Goal: Information Seeking & Learning: Understand process/instructions

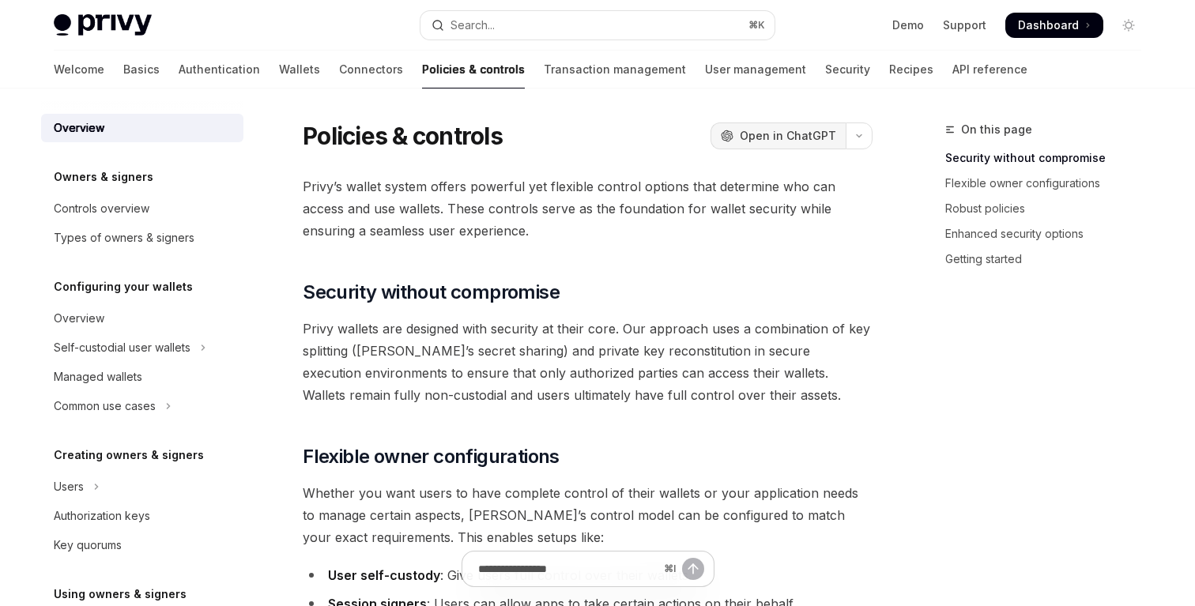
type textarea "*"
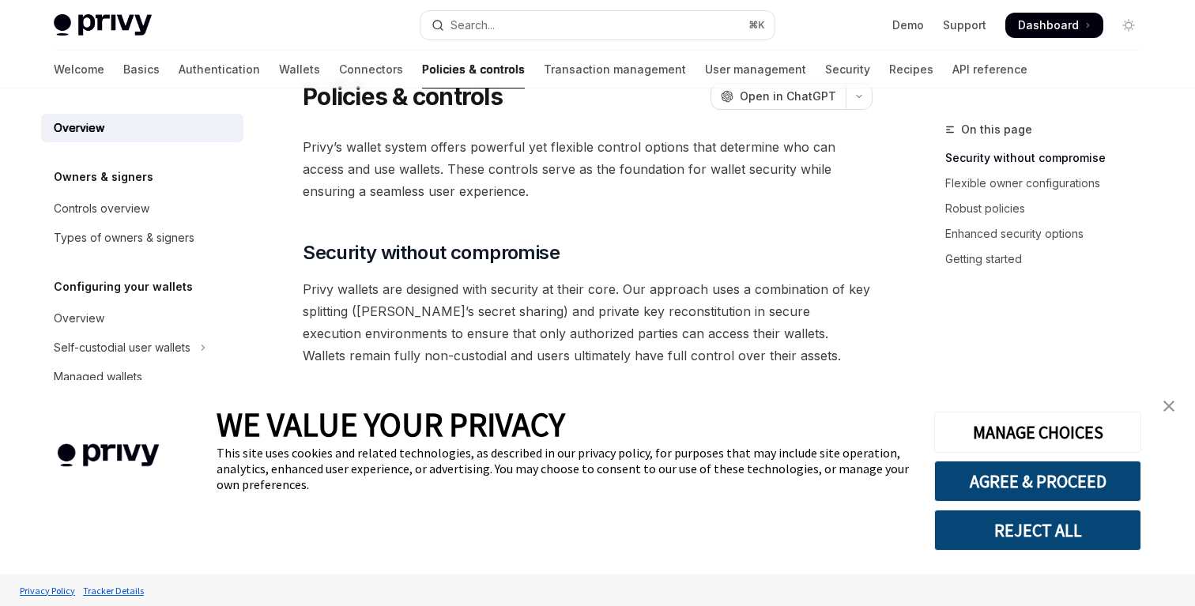
scroll to position [42, 0]
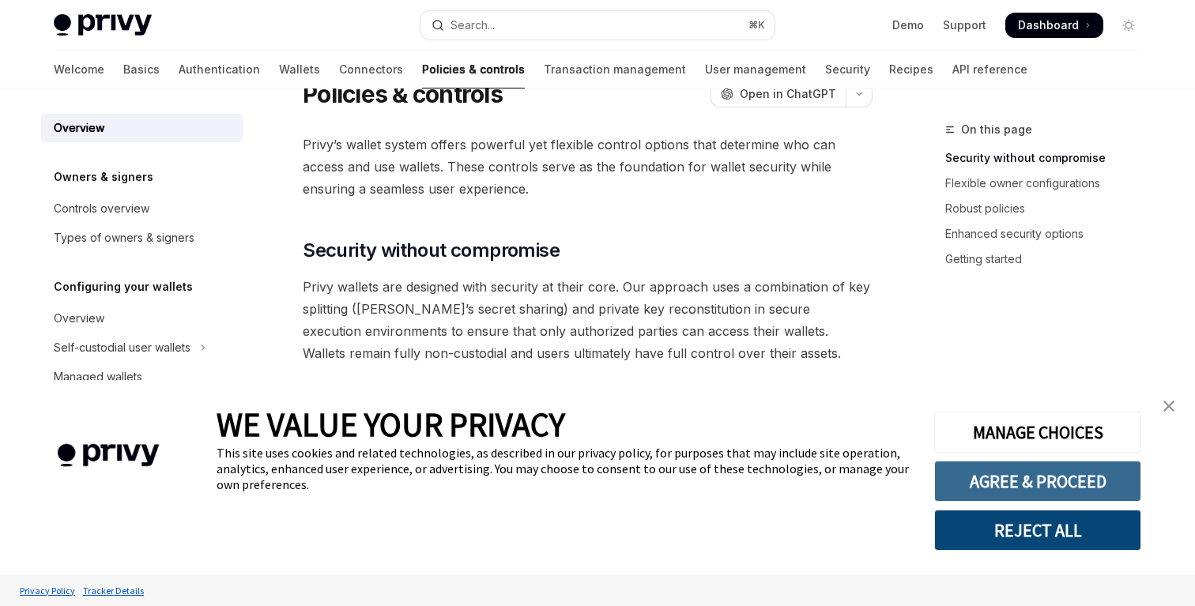
click at [938, 478] on button "AGREE & PROCEED" at bounding box center [1037, 481] width 207 height 41
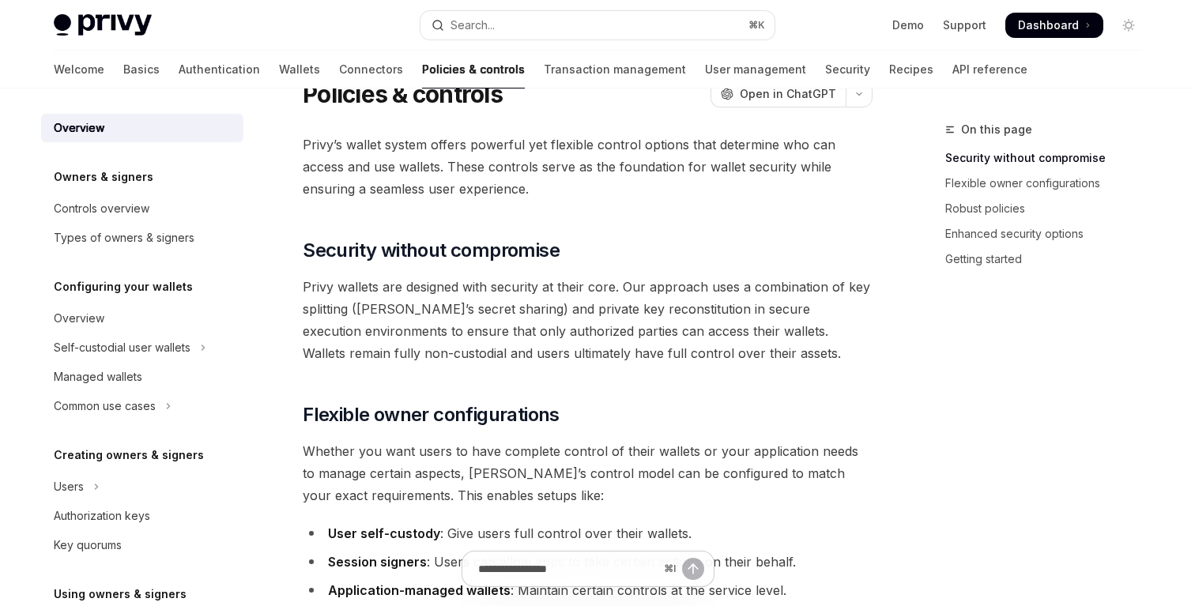
click at [621, 164] on span "Privy’s wallet system offers powerful yet flexible control options that determi…" at bounding box center [588, 167] width 570 height 66
click at [690, 147] on span "Privy’s wallet system offers powerful yet flexible control options that determi…" at bounding box center [588, 167] width 570 height 66
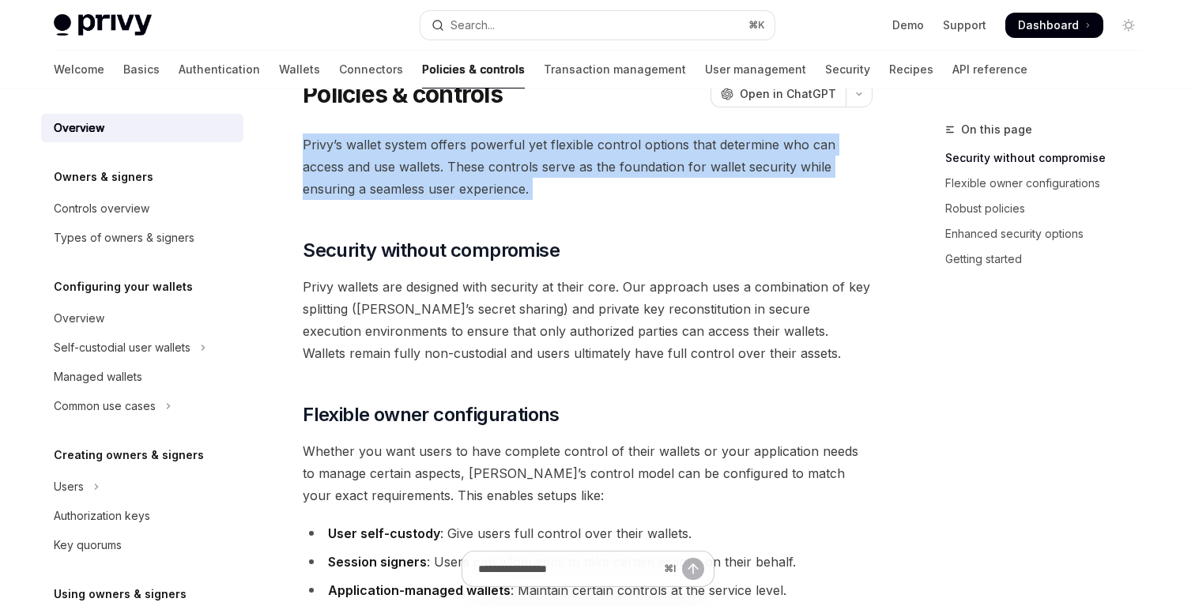
click at [690, 147] on span "Privy’s wallet system offers powerful yet flexible control options that determi…" at bounding box center [588, 167] width 570 height 66
click at [685, 182] on span "Privy’s wallet system offers powerful yet flexible control options that determi…" at bounding box center [588, 167] width 570 height 66
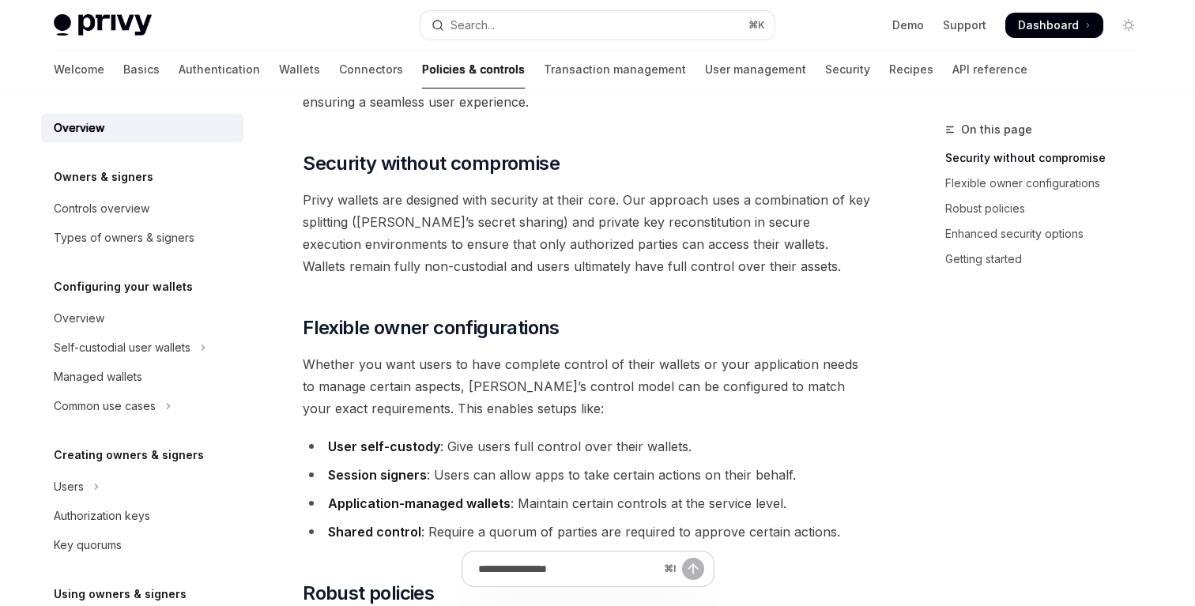
scroll to position [133, 0]
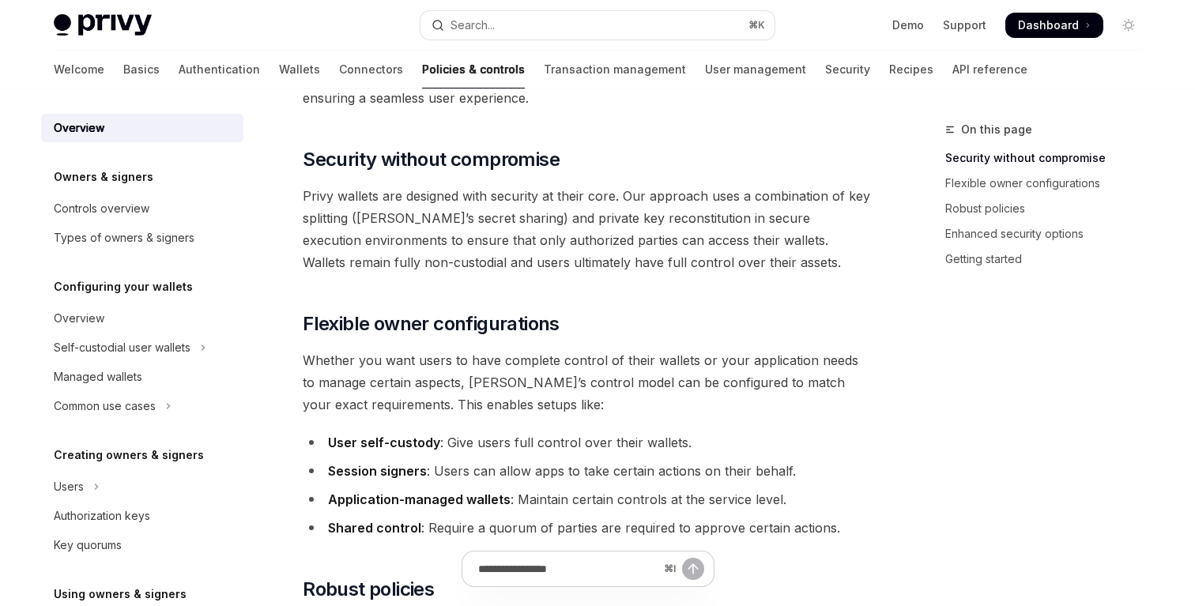
click at [660, 217] on span "Privy wallets are designed with security at their core. Our approach uses a com…" at bounding box center [588, 229] width 570 height 89
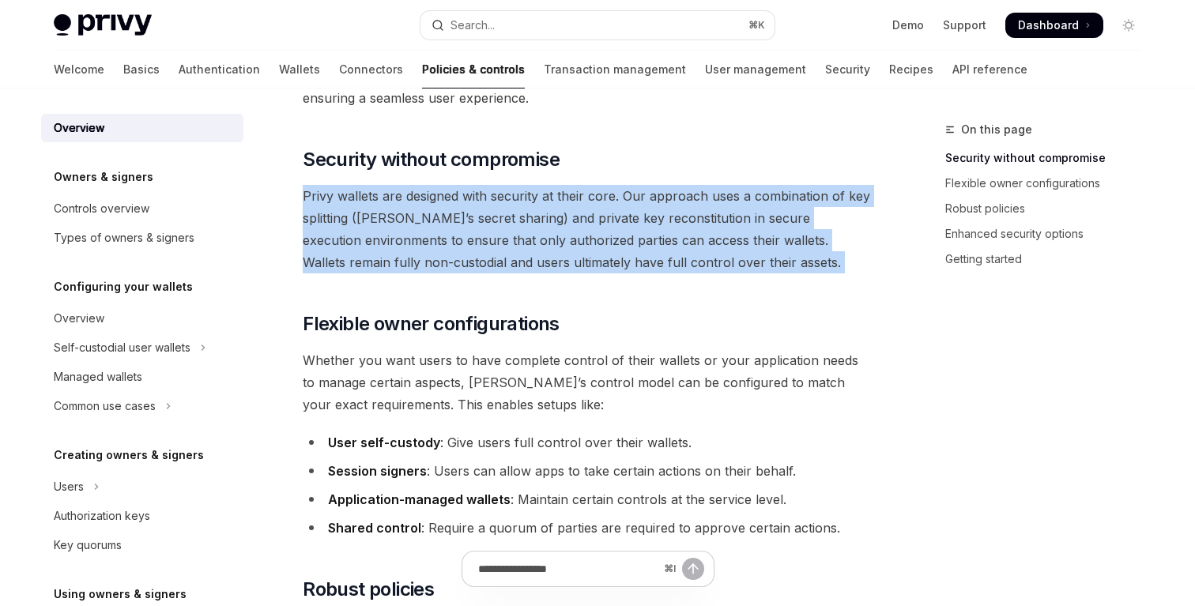
click at [618, 219] on span "Privy wallets are designed with security at their core. Our approach uses a com…" at bounding box center [588, 229] width 570 height 89
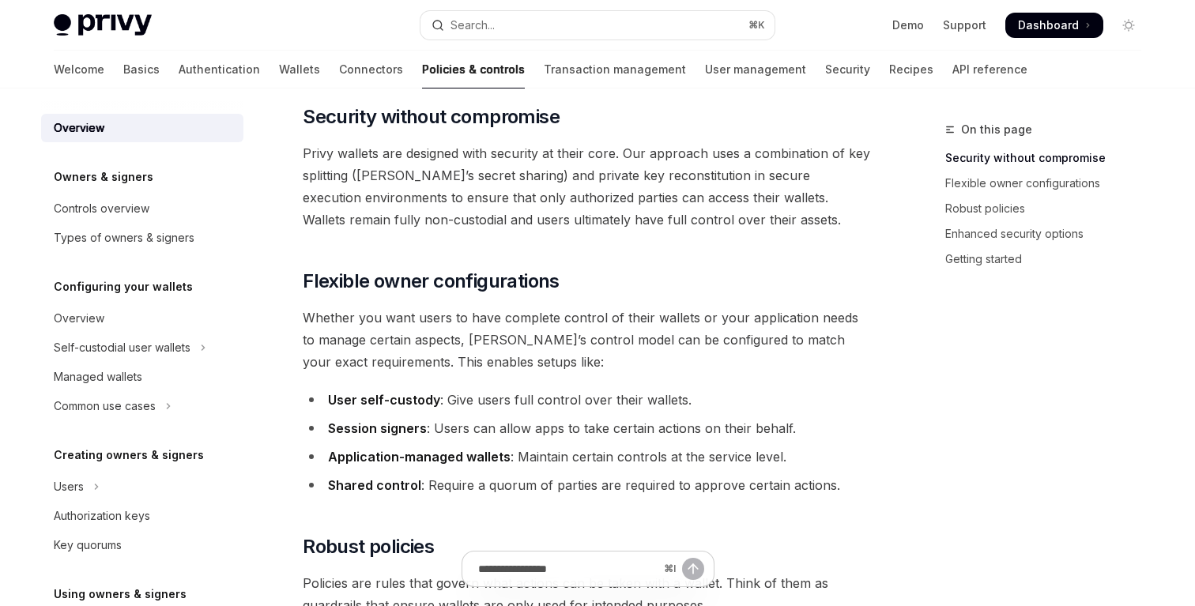
scroll to position [184, 0]
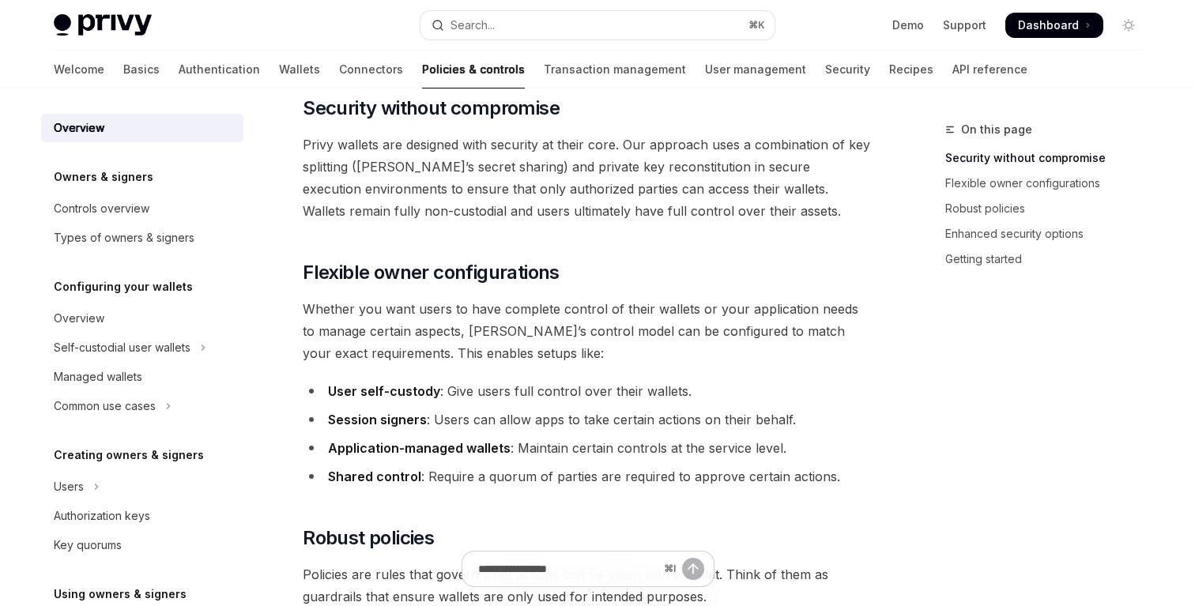
click at [618, 219] on span "Privy wallets are designed with security at their core. Our approach uses a com…" at bounding box center [588, 178] width 570 height 89
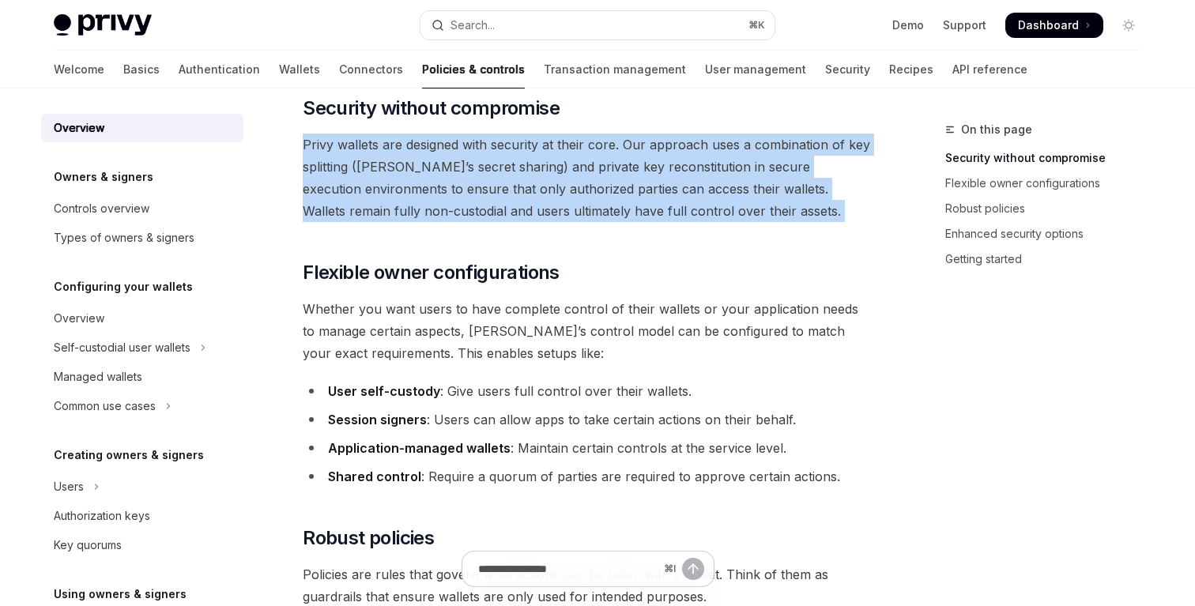
click at [522, 316] on span "Whether you want users to have complete control of their wallets or your applic…" at bounding box center [588, 331] width 570 height 66
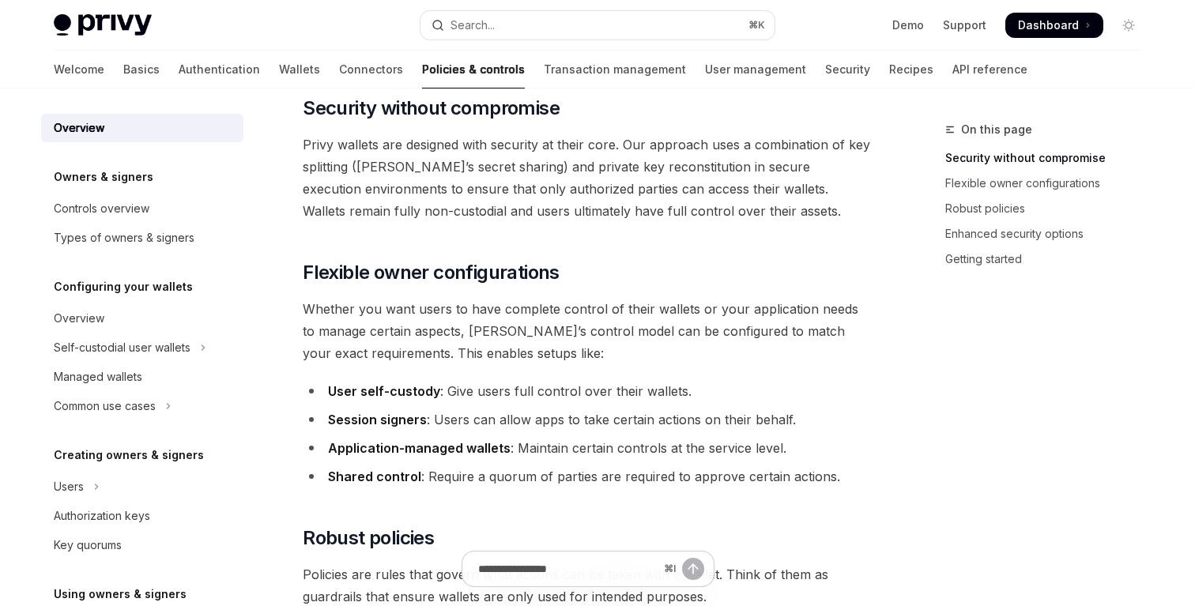
click at [522, 316] on span "Whether you want users to have complete control of their wallets or your applic…" at bounding box center [588, 331] width 570 height 66
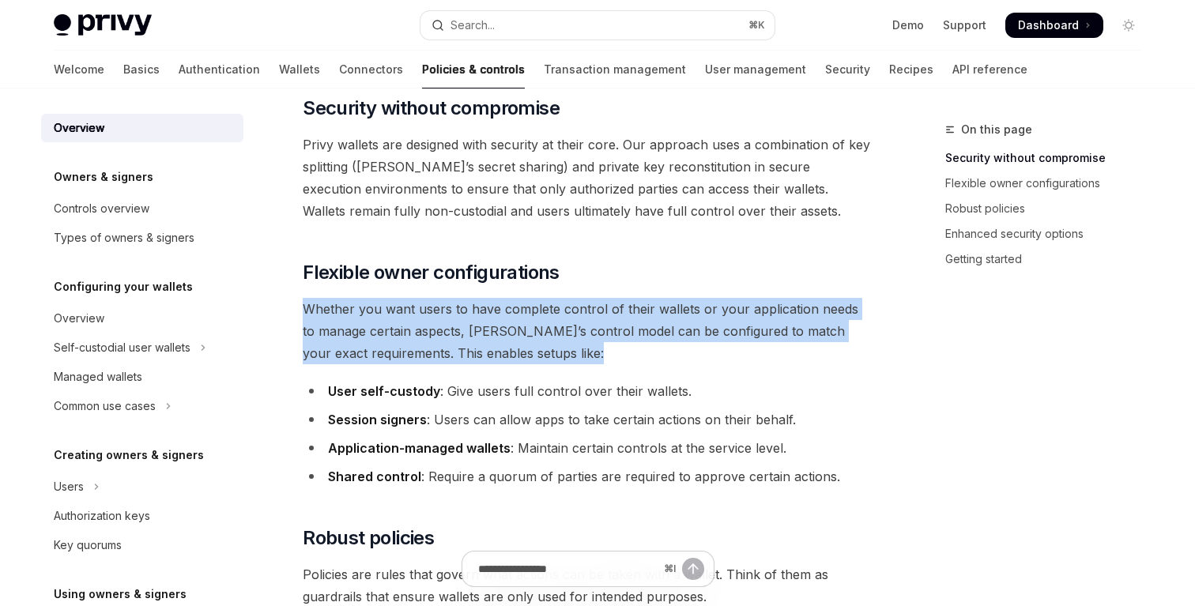
click at [511, 356] on span "Whether you want users to have complete control of their wallets or your applic…" at bounding box center [588, 331] width 570 height 66
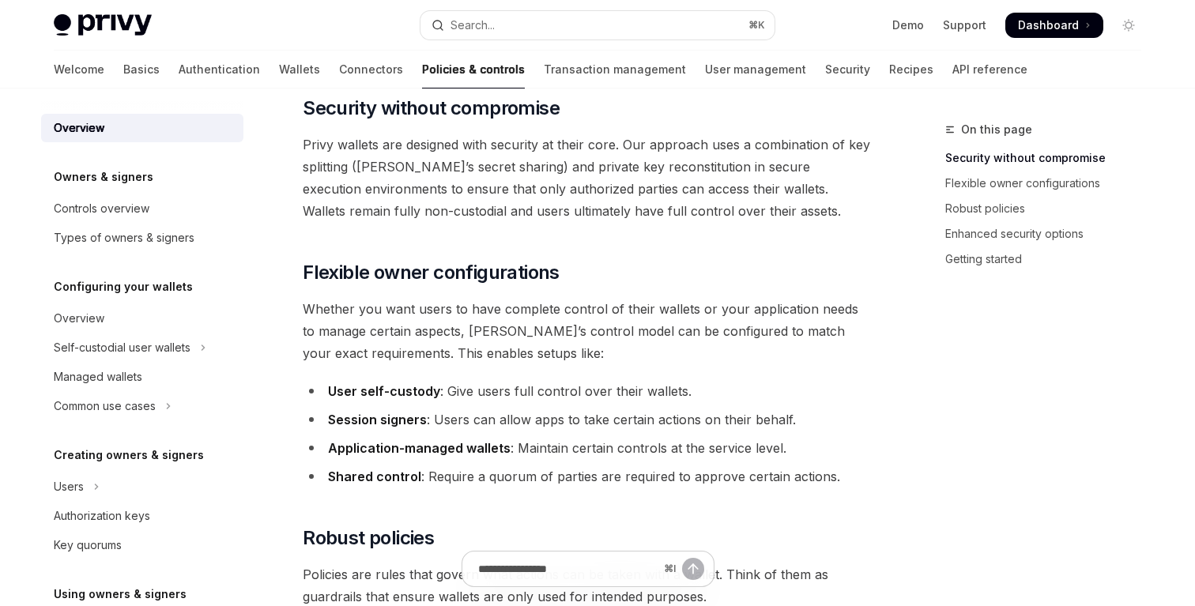
click at [511, 356] on span "Whether you want users to have complete control of their wallets or your applic…" at bounding box center [588, 331] width 570 height 66
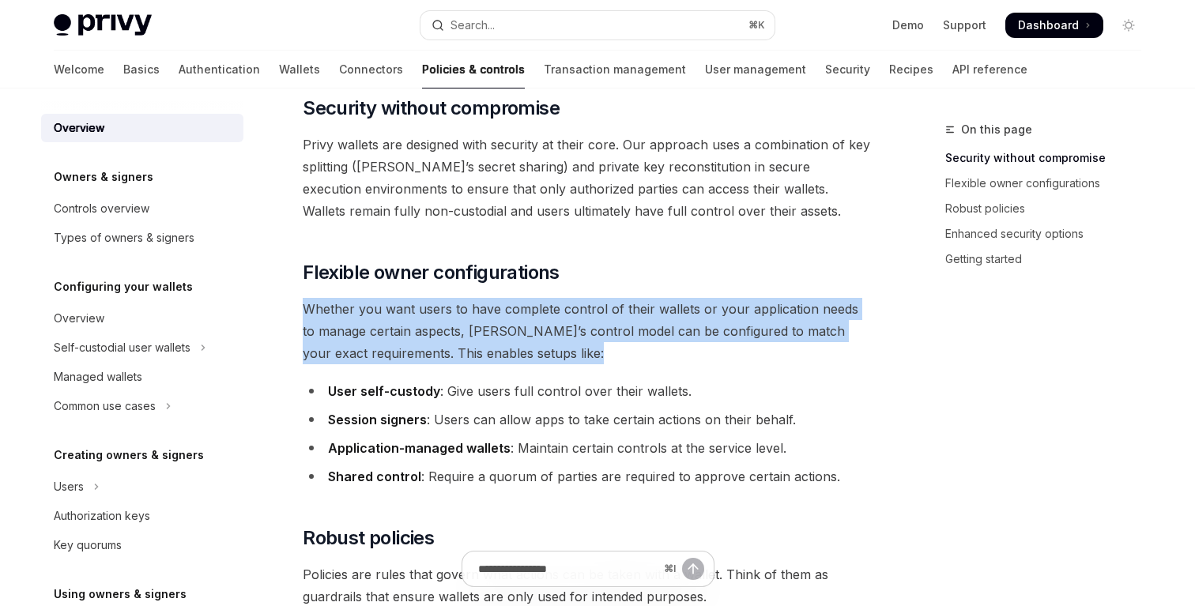
click at [528, 335] on span "Whether you want users to have complete control of their wallets or your applic…" at bounding box center [588, 331] width 570 height 66
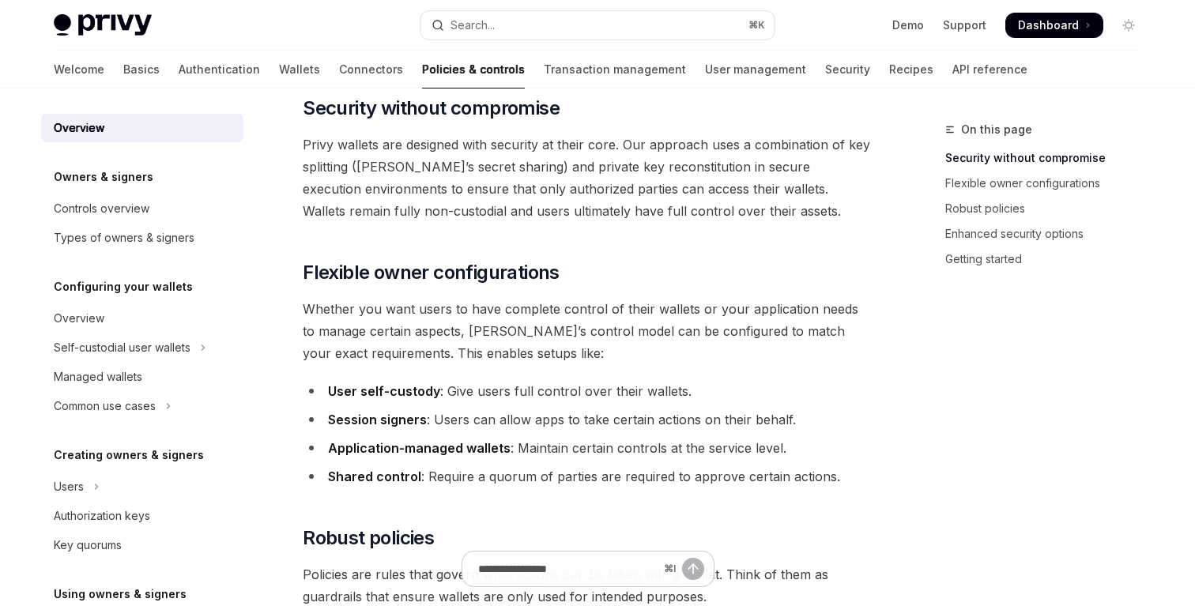
click at [528, 335] on span "Whether you want users to have complete control of their wallets or your applic…" at bounding box center [588, 331] width 570 height 66
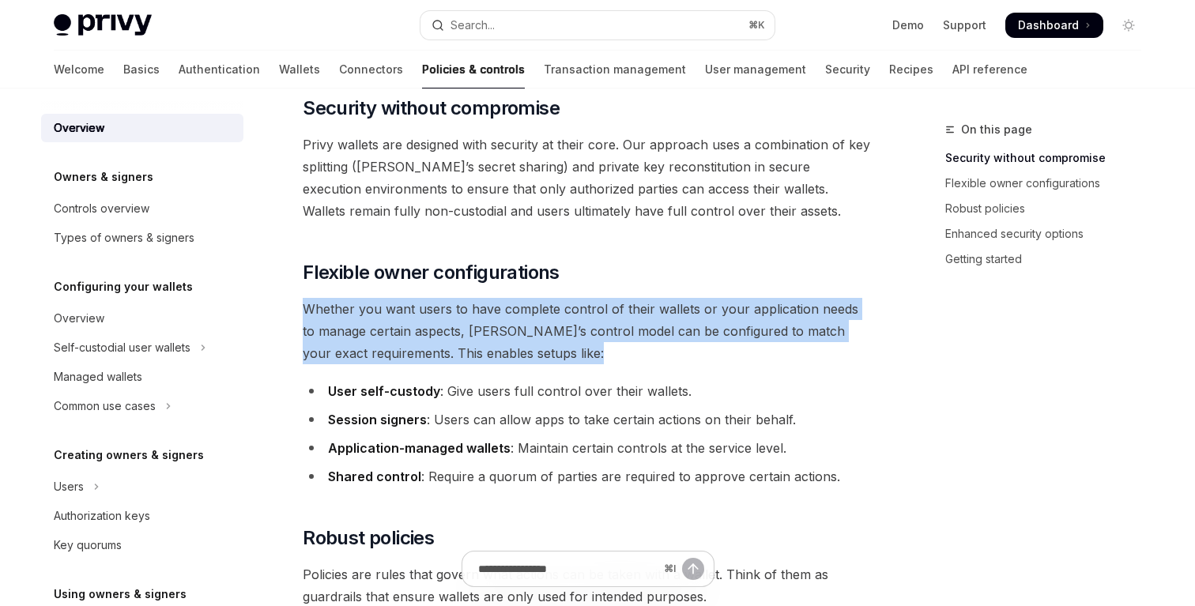
click at [566, 330] on span "Whether you want users to have complete control of their wallets or your applic…" at bounding box center [588, 331] width 570 height 66
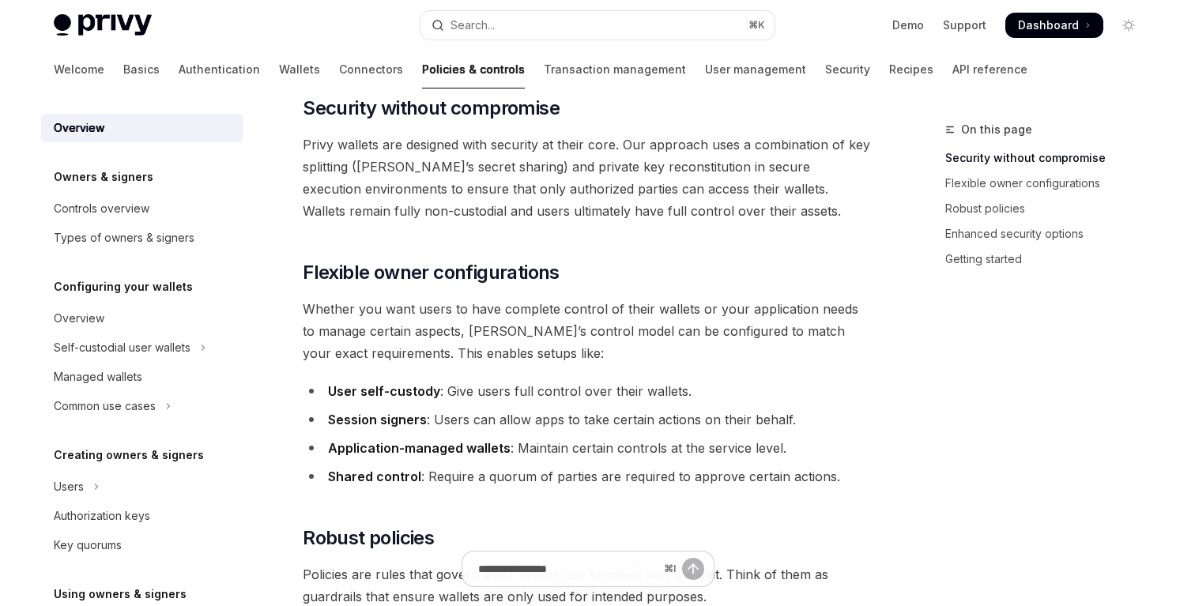
click at [566, 330] on span "Whether you want users to have complete control of their wallets or your applic…" at bounding box center [588, 331] width 570 height 66
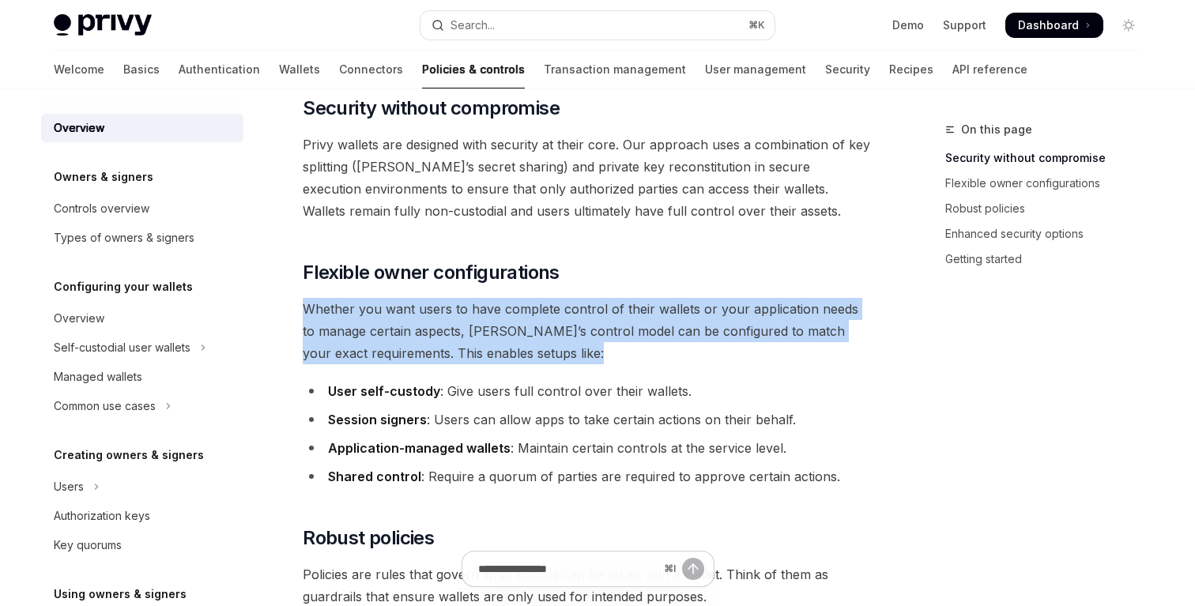
click at [617, 329] on span "Whether you want users to have complete control of their wallets or your applic…" at bounding box center [588, 331] width 570 height 66
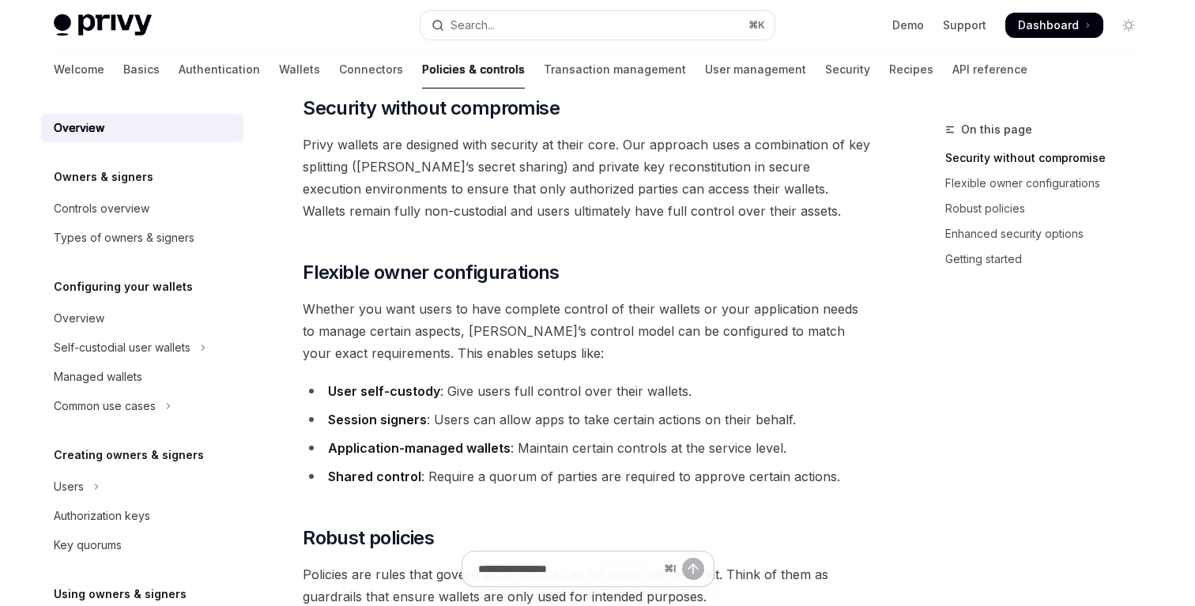
click at [617, 329] on span "Whether you want users to have complete control of their wallets or your applic…" at bounding box center [588, 331] width 570 height 66
click at [640, 330] on span "Whether you want users to have complete control of their wallets or your applic…" at bounding box center [588, 331] width 570 height 66
click at [594, 316] on span "Whether you want users to have complete control of their wallets or your applic…" at bounding box center [588, 331] width 570 height 66
click at [605, 202] on span "Privy wallets are designed with security at their core. Our approach uses a com…" at bounding box center [588, 178] width 570 height 89
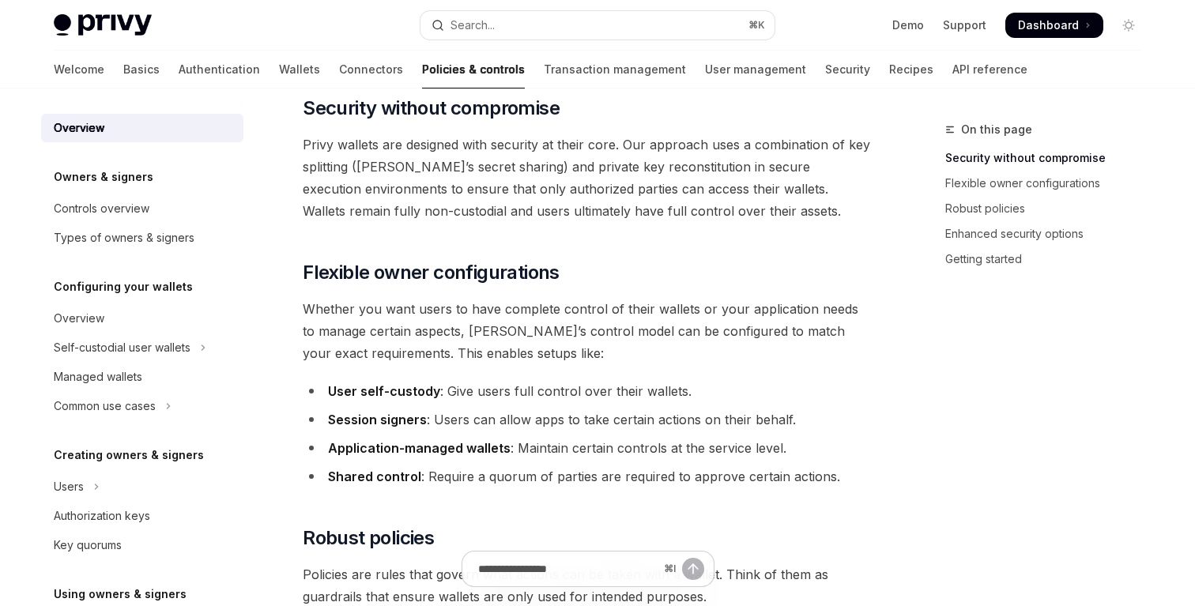
click at [605, 202] on span "Privy wallets are designed with security at their core. Our approach uses a com…" at bounding box center [588, 178] width 570 height 89
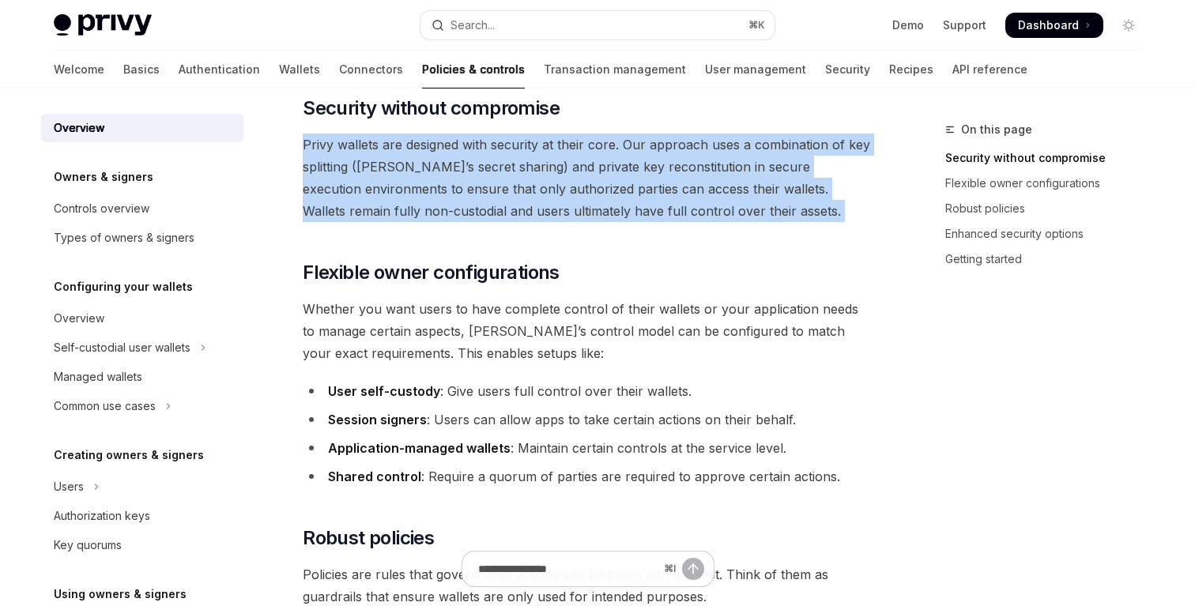
click at [579, 187] on span "Privy wallets are designed with security at their core. Our approach uses a com…" at bounding box center [588, 178] width 570 height 89
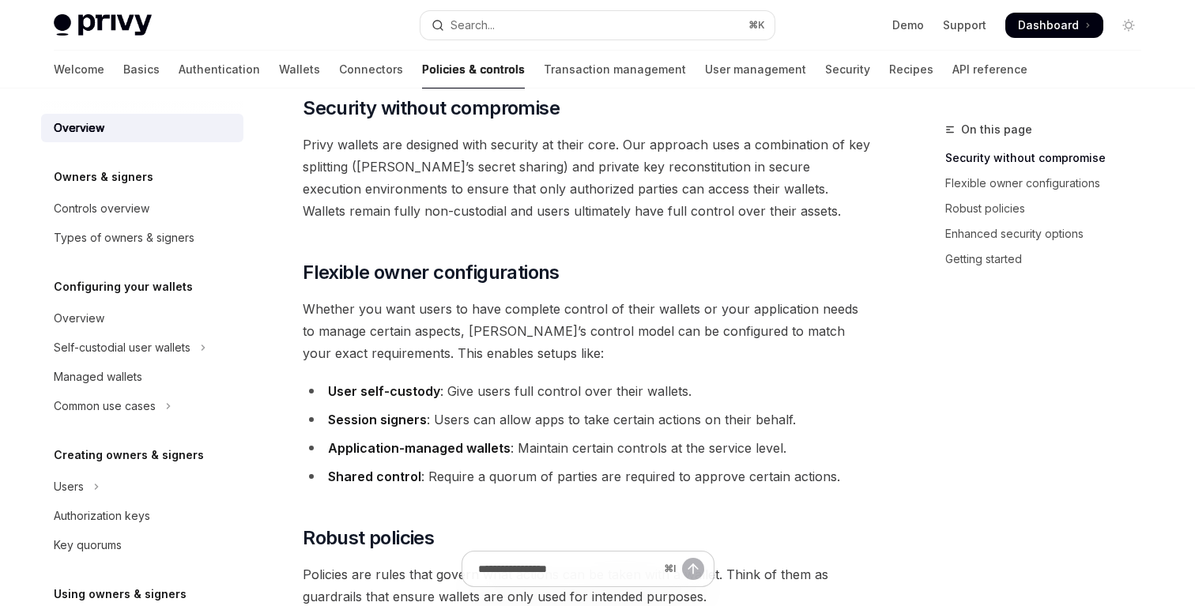
click at [579, 187] on span "Privy wallets are designed with security at their core. Our approach uses a com…" at bounding box center [588, 178] width 570 height 89
click at [556, 171] on span "Privy wallets are designed with security at their core. Our approach uses a com…" at bounding box center [588, 178] width 570 height 89
click at [593, 170] on span "Privy wallets are designed with security at their core. Our approach uses a com…" at bounding box center [588, 178] width 570 height 89
click at [611, 330] on span "Whether you want users to have complete control of their wallets or your applic…" at bounding box center [588, 331] width 570 height 66
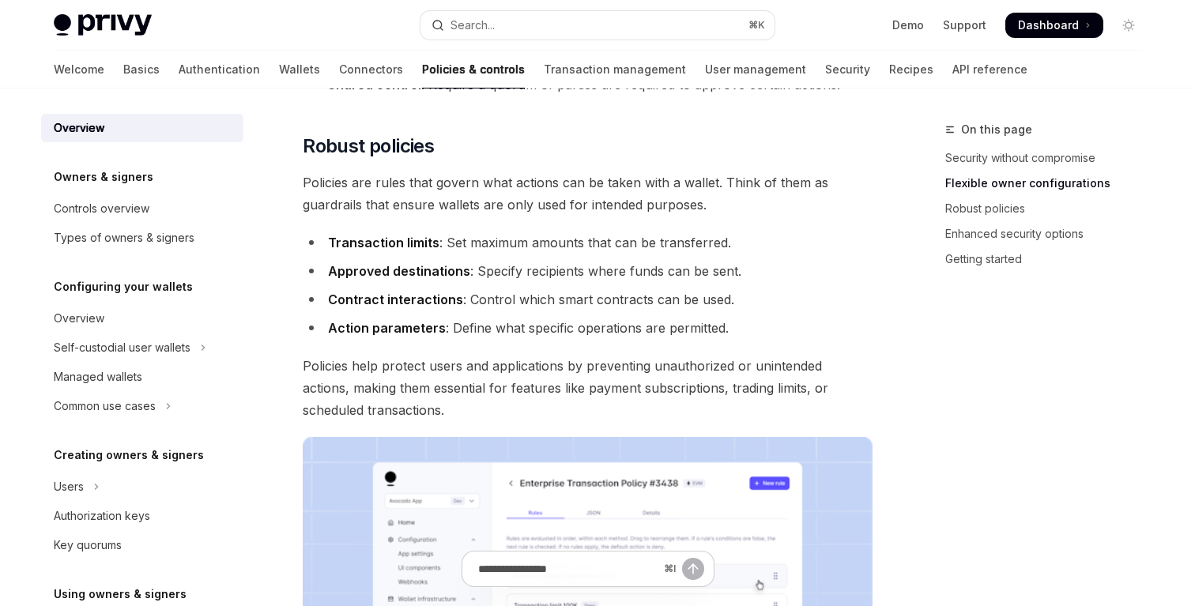
scroll to position [586, 0]
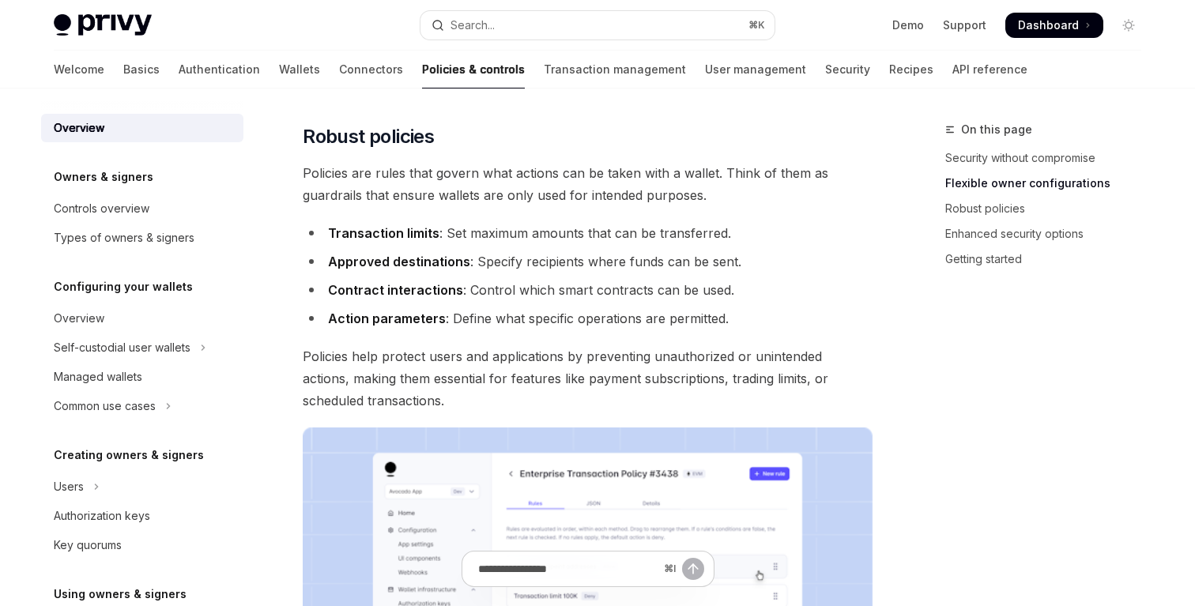
click at [609, 240] on li "Transaction limits : Set maximum amounts that can be transferred." at bounding box center [588, 233] width 570 height 22
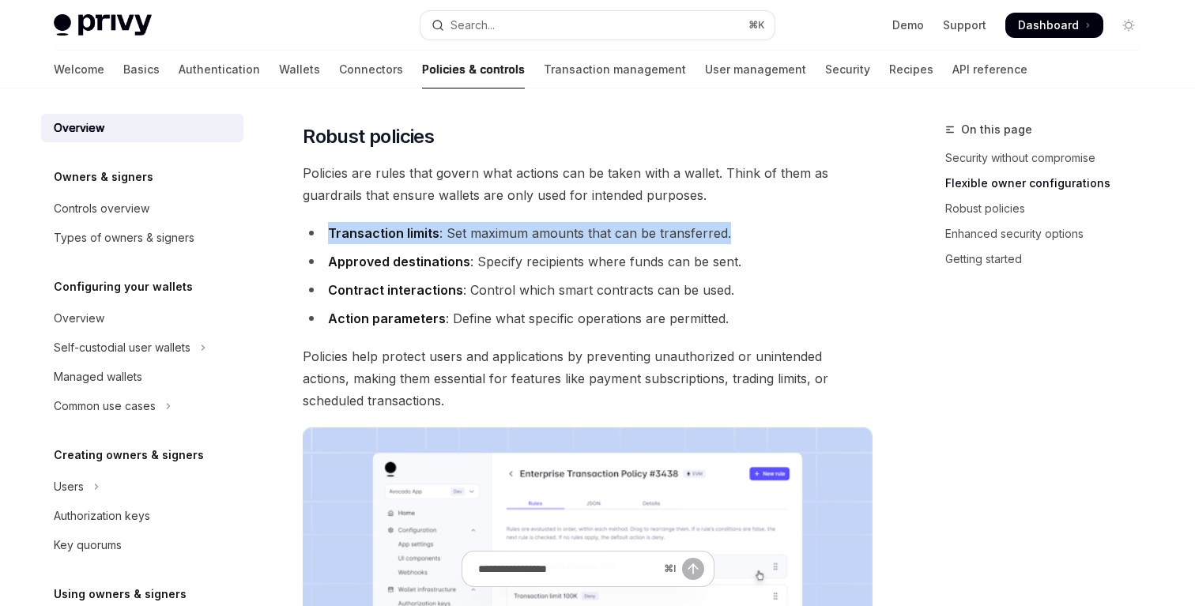
click at [594, 264] on li "Approved destinations : Specify recipients where funds can be sent." at bounding box center [588, 262] width 570 height 22
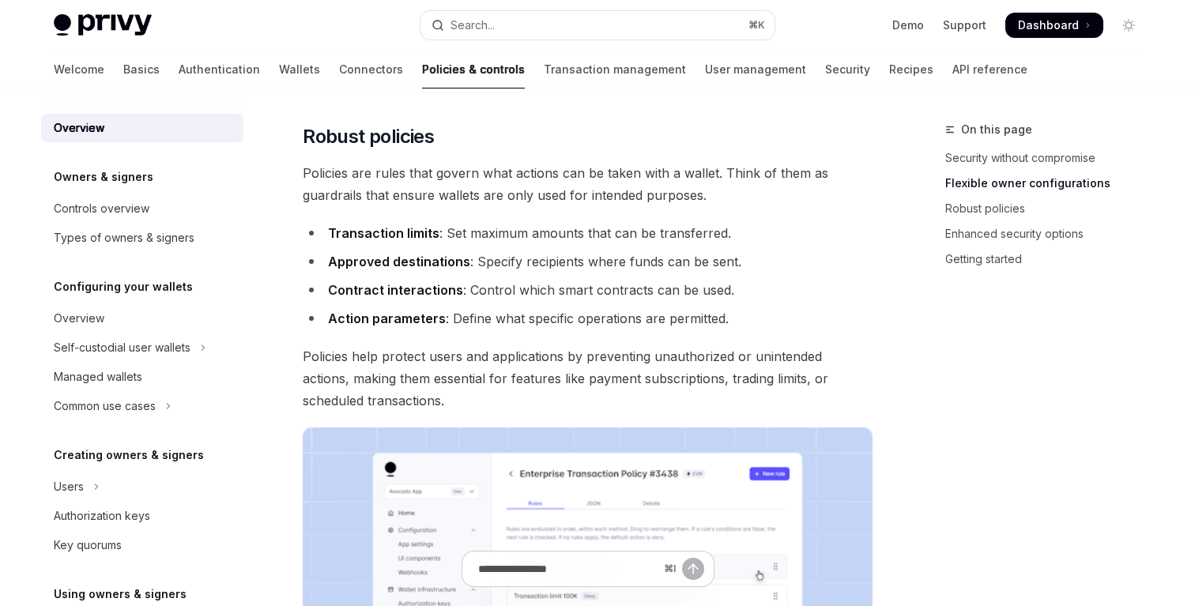
click at [594, 264] on li "Approved destinations : Specify recipients where funds can be sent." at bounding box center [588, 262] width 570 height 22
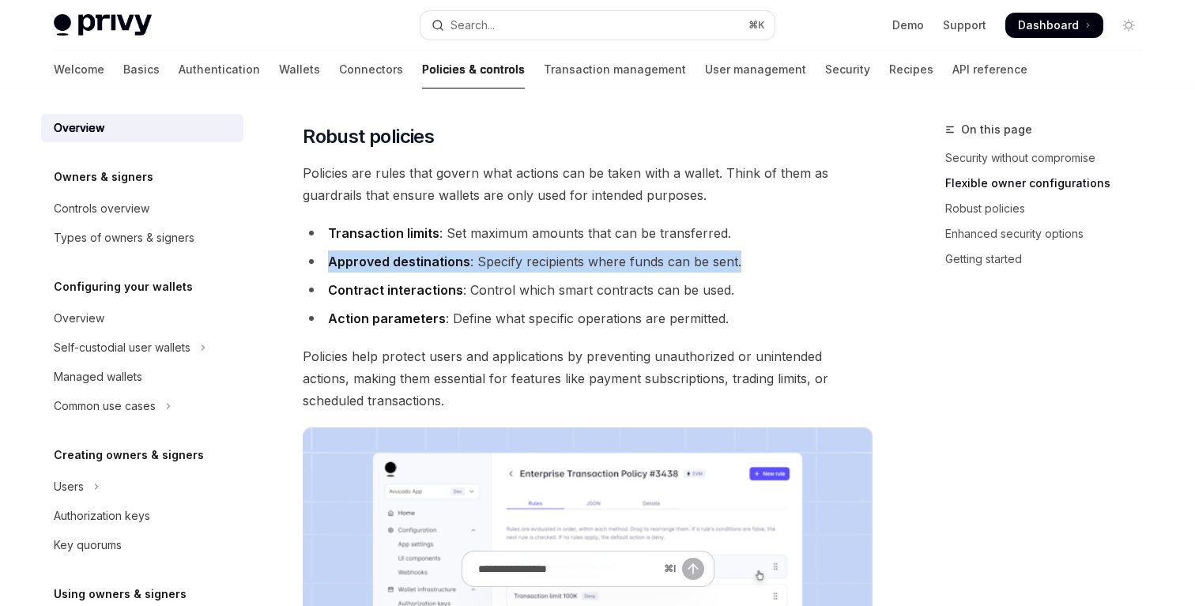
click at [585, 288] on li "Contract interactions : Control which smart contracts can be used." at bounding box center [588, 290] width 570 height 22
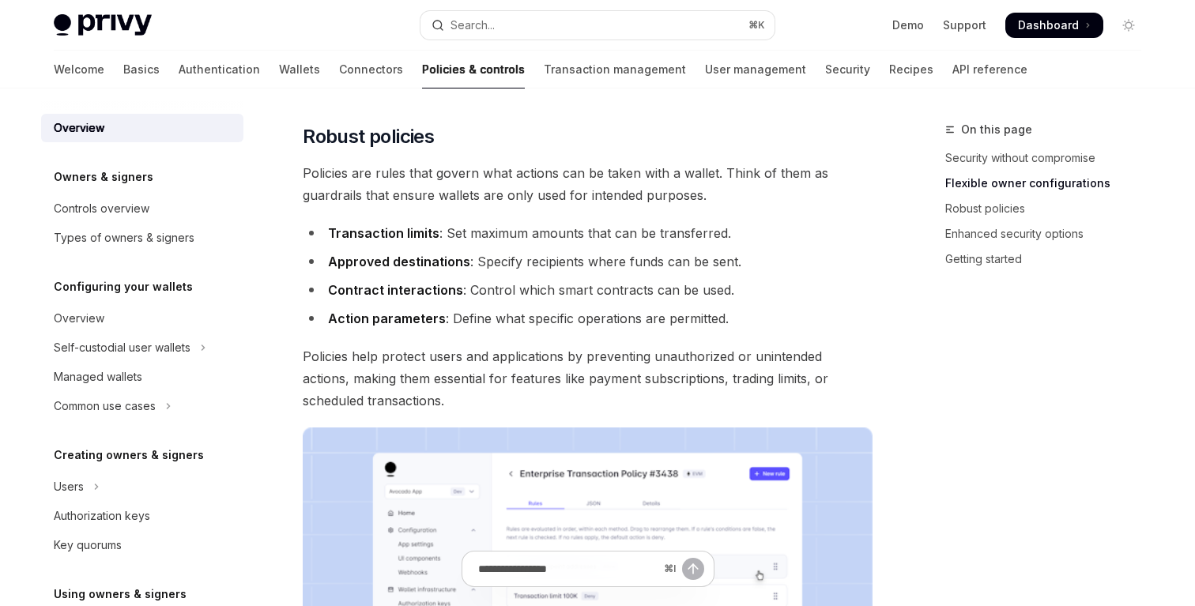
click at [585, 288] on li "Contract interactions : Control which smart contracts can be used." at bounding box center [588, 290] width 570 height 22
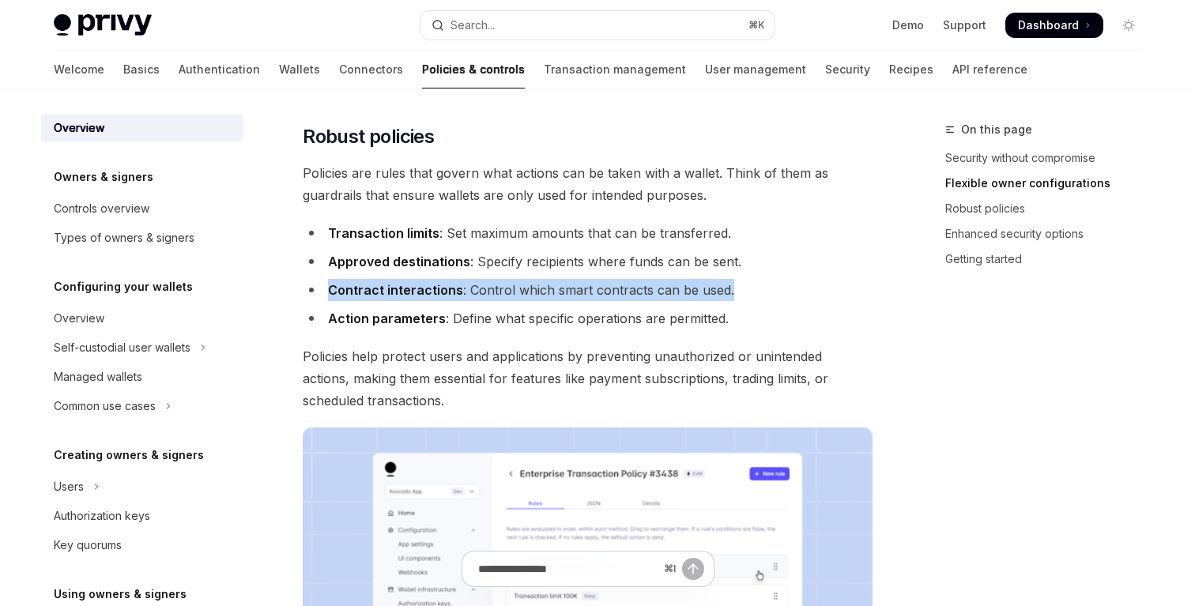
click at [588, 304] on ul "Transaction limits : Set maximum amounts that can be transferred. Approved dest…" at bounding box center [588, 276] width 570 height 108
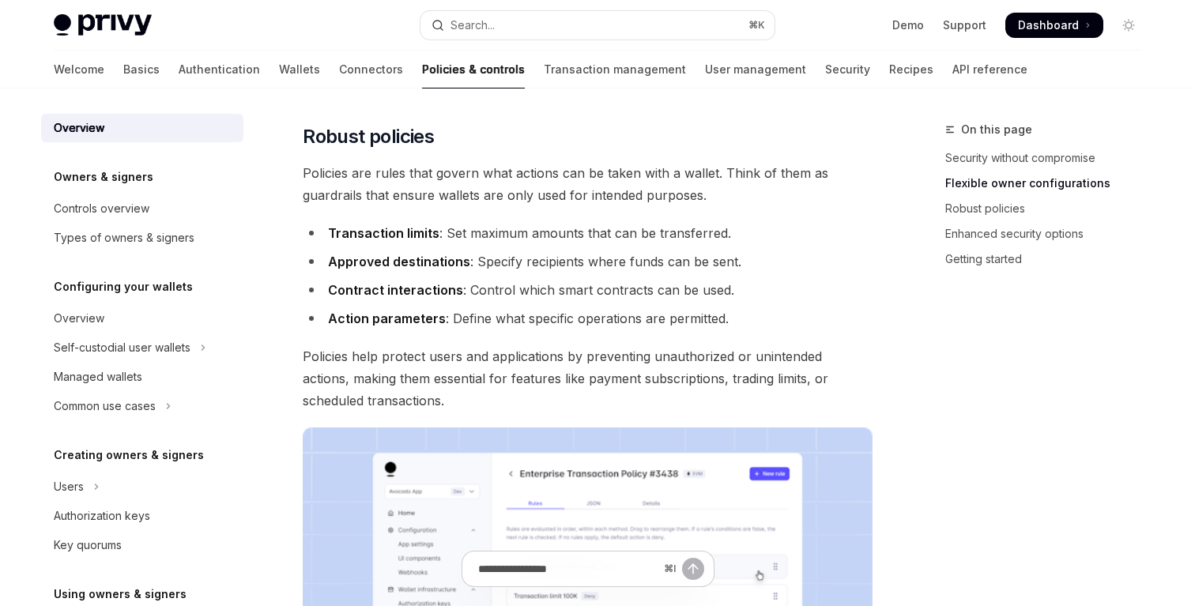
click at [588, 319] on li "Action parameters : Define what specific operations are permitted." at bounding box center [588, 318] width 570 height 22
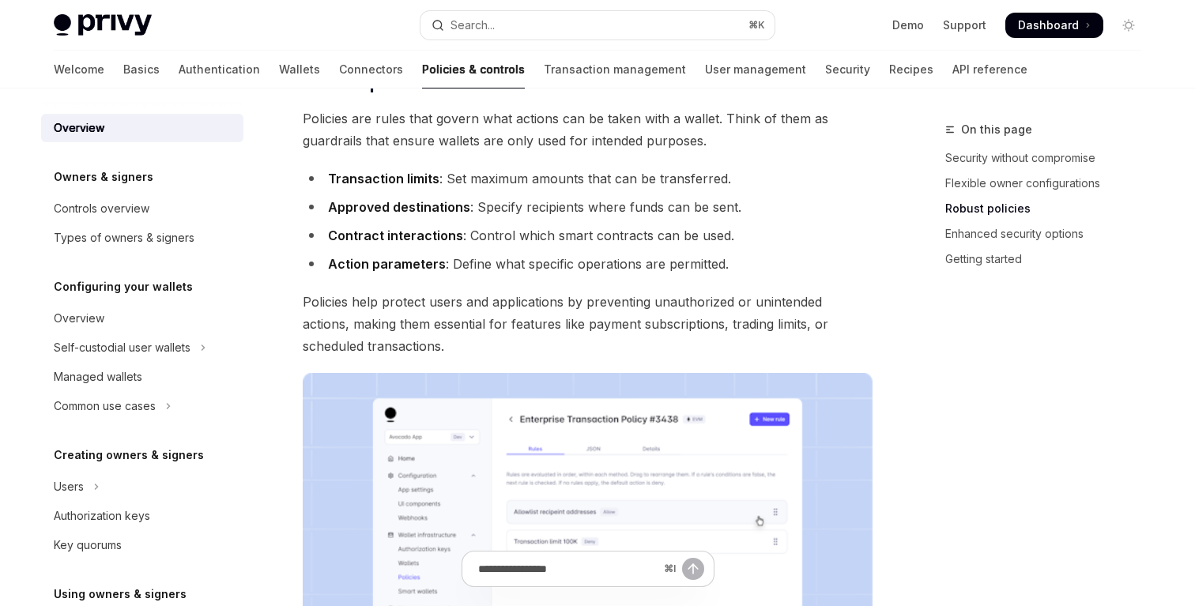
scroll to position [641, 0]
click at [602, 309] on span "Policies help protect users and applications by preventing unauthorized or unin…" at bounding box center [588, 323] width 570 height 66
click at [628, 299] on span "Policies help protect users and applications by preventing unauthorized or unin…" at bounding box center [588, 323] width 570 height 66
click at [576, 310] on span "Policies help protect users and applications by preventing unauthorized or unin…" at bounding box center [588, 323] width 570 height 66
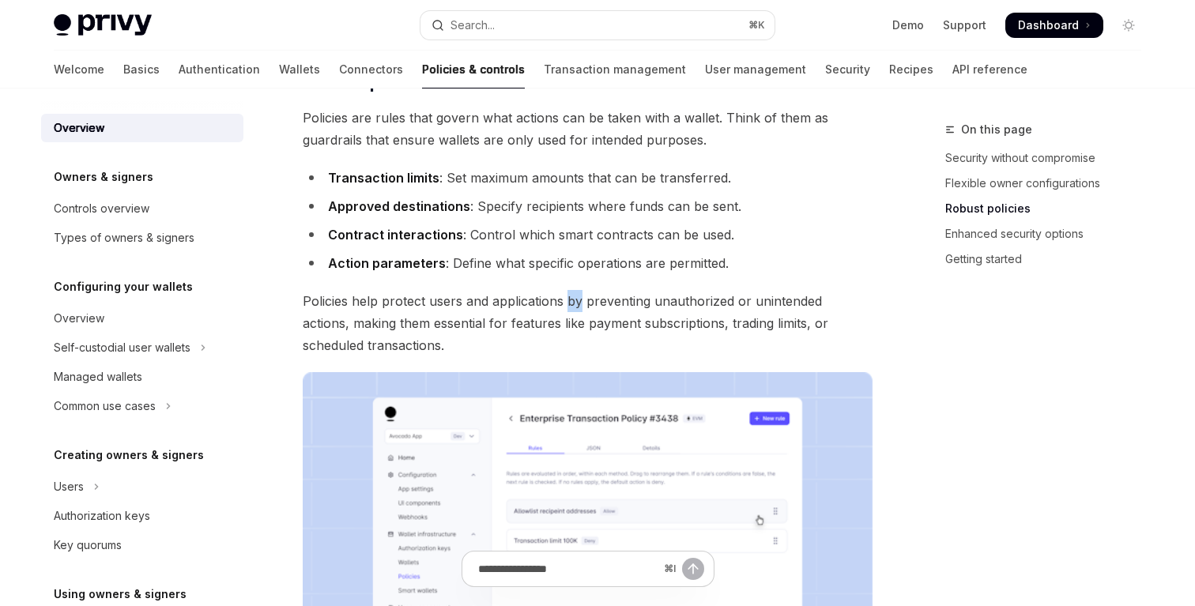
click at [576, 310] on span "Policies help protect users and applications by preventing unauthorized or unin…" at bounding box center [588, 323] width 570 height 66
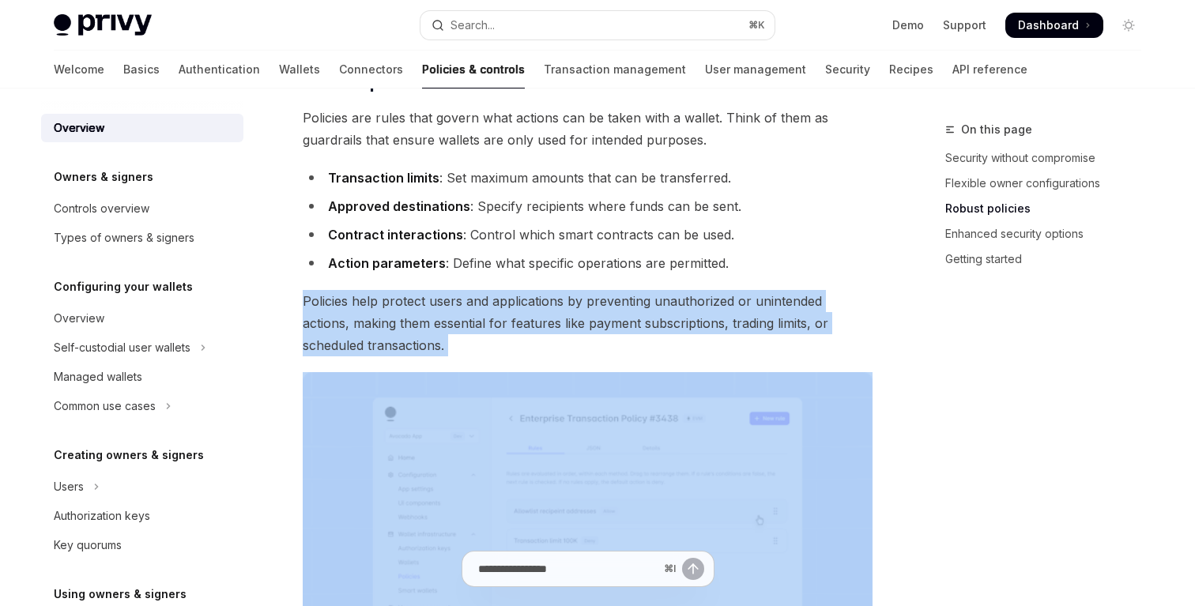
click at [541, 320] on span "Policies help protect users and applications by preventing unauthorized or unin…" at bounding box center [588, 323] width 570 height 66
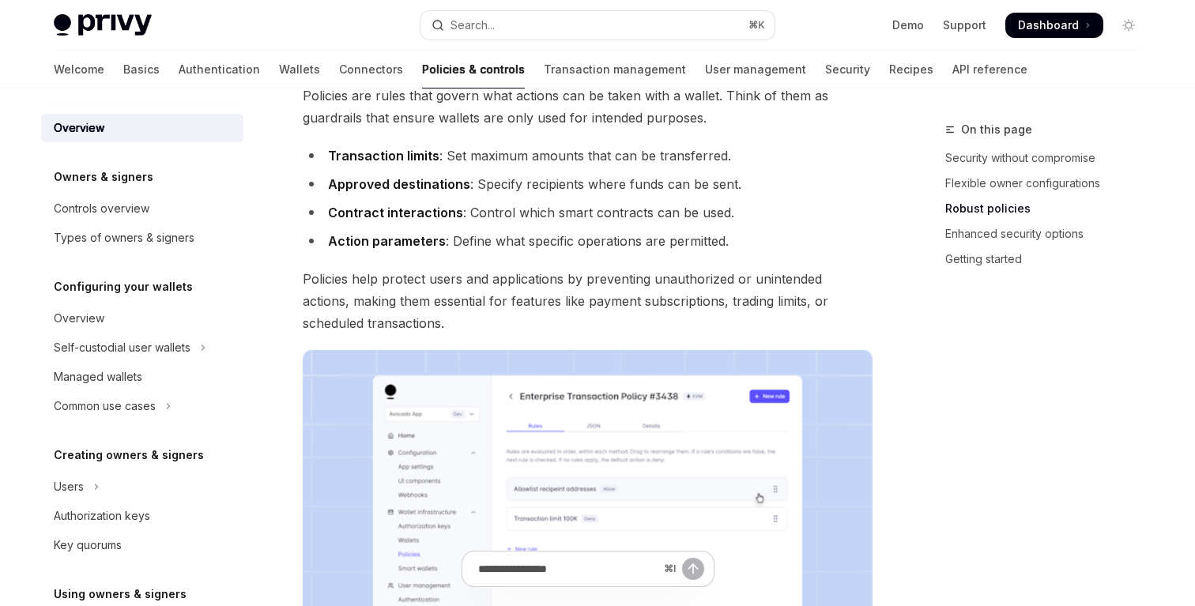
scroll to position [664, 0]
click at [567, 289] on span "Policies help protect users and applications by preventing unauthorized or unin…" at bounding box center [588, 300] width 570 height 66
click at [567, 306] on span "Policies help protect users and applications by preventing unauthorized or unin…" at bounding box center [588, 300] width 570 height 66
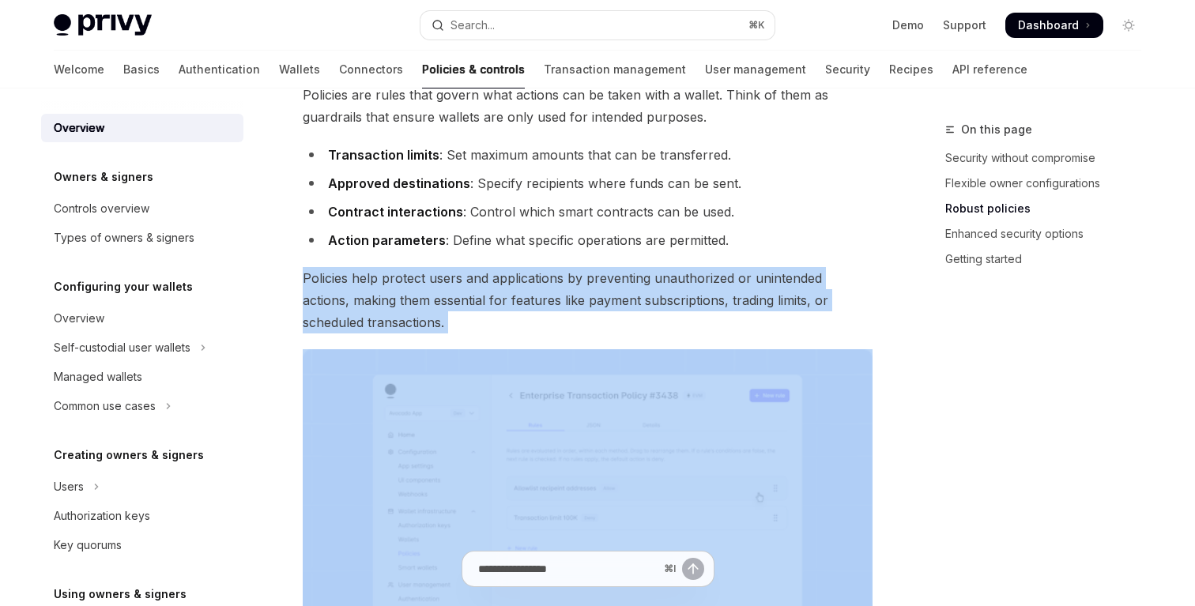
click at [583, 291] on span "Policies help protect users and applications by preventing unauthorized or unin…" at bounding box center [588, 300] width 570 height 66
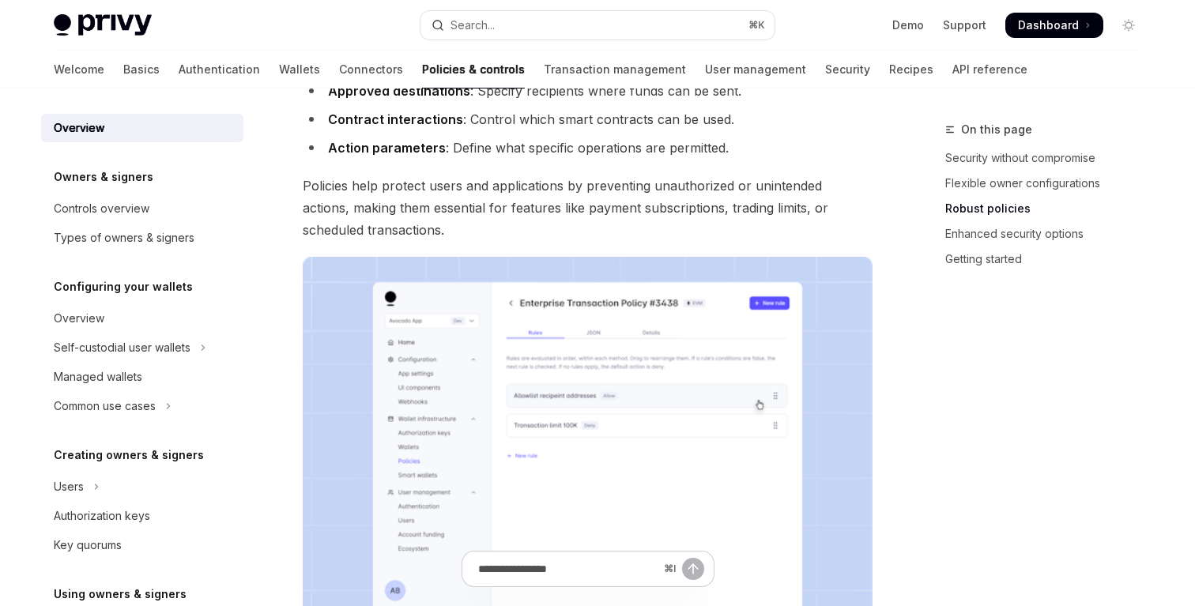
scroll to position [768, 0]
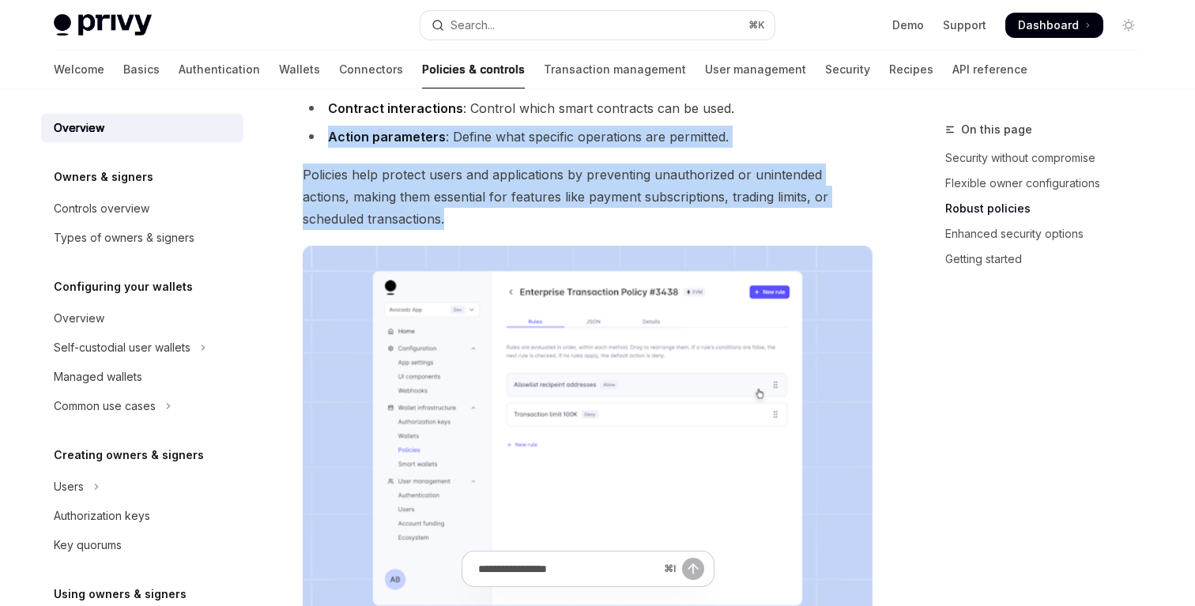
drag, startPoint x: 407, startPoint y: 218, endPoint x: 307, endPoint y: 119, distance: 140.3
click at [307, 119] on div "Privy’s wallet system offers powerful yet flexible control options that determi…" at bounding box center [588, 201] width 570 height 1586
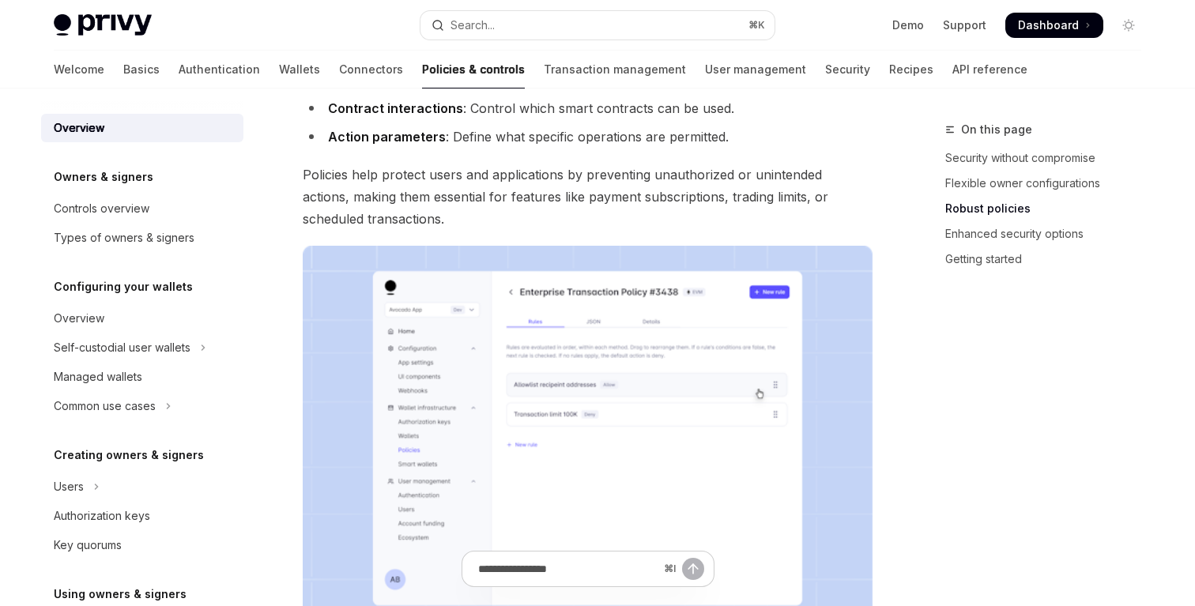
click at [334, 110] on strong "Contract interactions" at bounding box center [395, 108] width 135 height 16
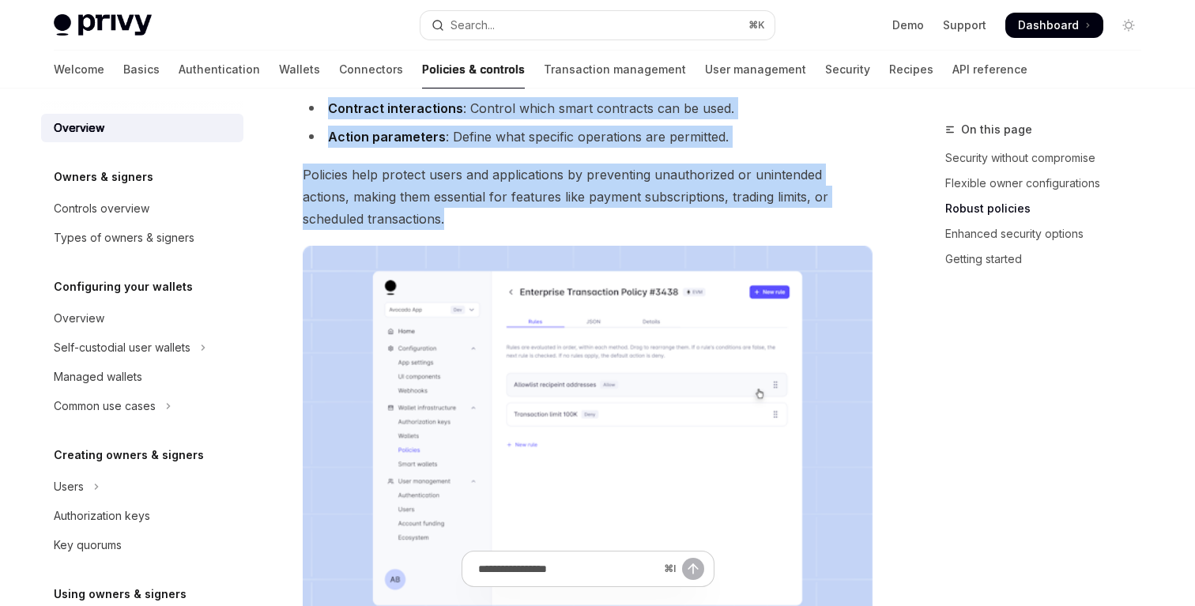
drag, startPoint x: 416, startPoint y: 222, endPoint x: 317, endPoint y: 109, distance: 150.1
click at [317, 109] on div "Privy’s wallet system offers powerful yet flexible control options that determi…" at bounding box center [588, 201] width 570 height 1586
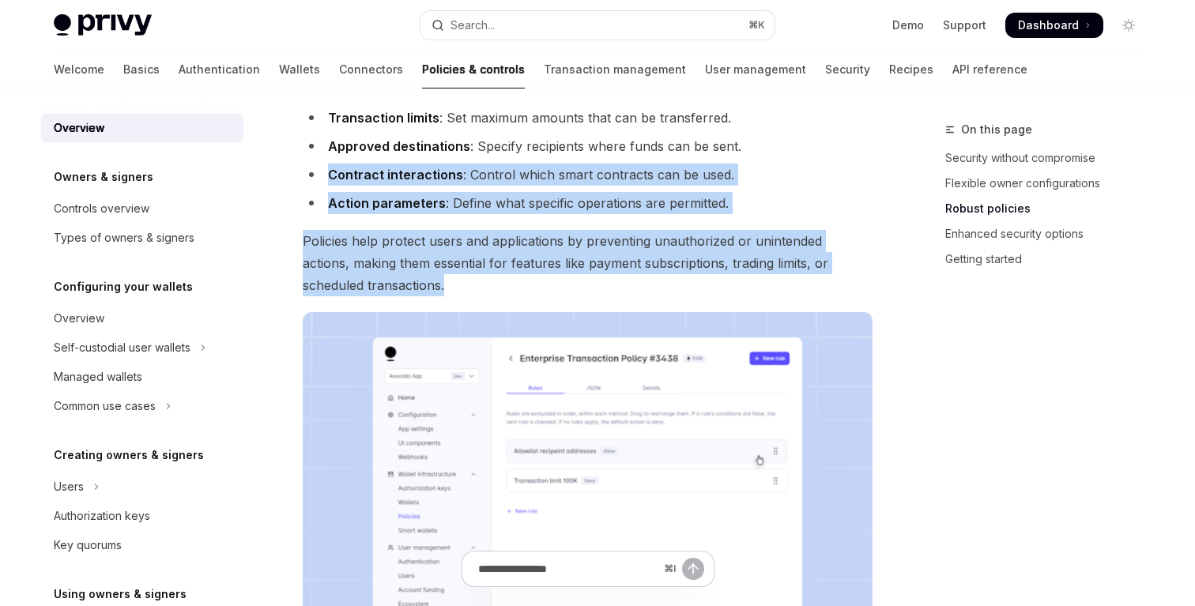
scroll to position [659, 0]
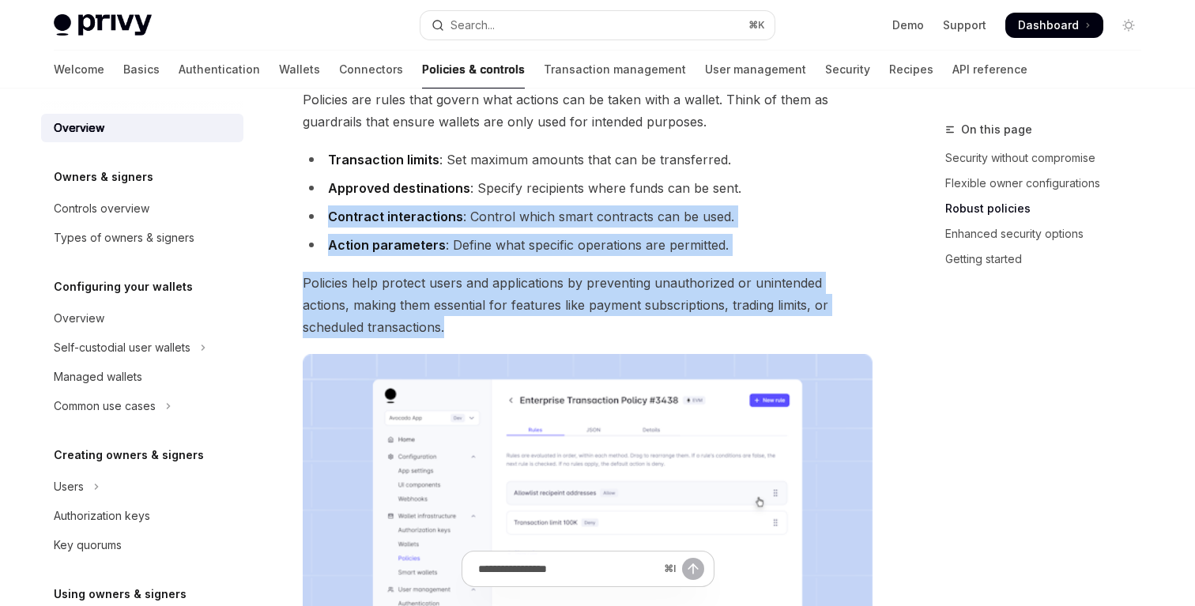
click at [466, 213] on li "Contract interactions : Control which smart contracts can be used." at bounding box center [588, 217] width 570 height 22
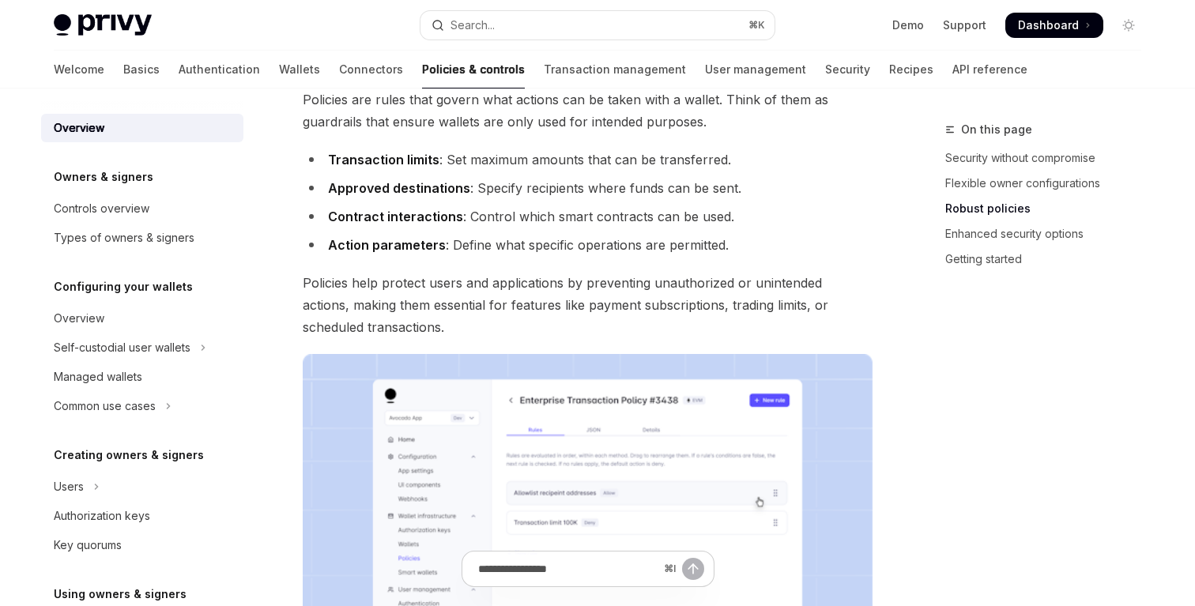
click at [466, 213] on li "Contract interactions : Control which smart contracts can be used." at bounding box center [588, 217] width 570 height 22
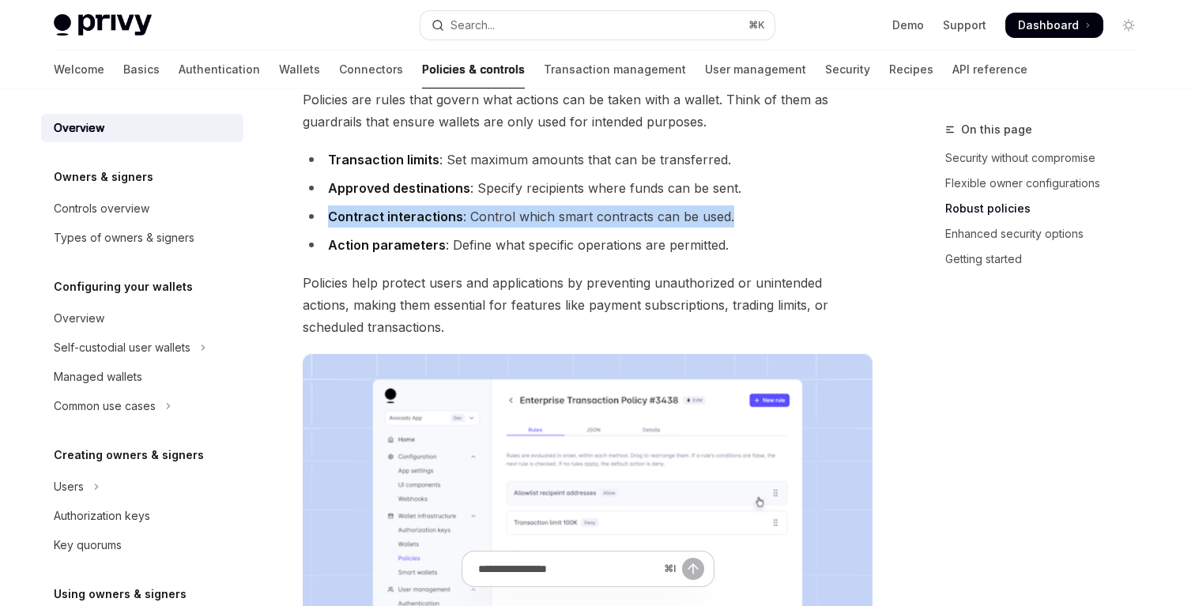
click at [481, 188] on li "Approved destinations : Specify recipients where funds can be sent." at bounding box center [588, 188] width 570 height 22
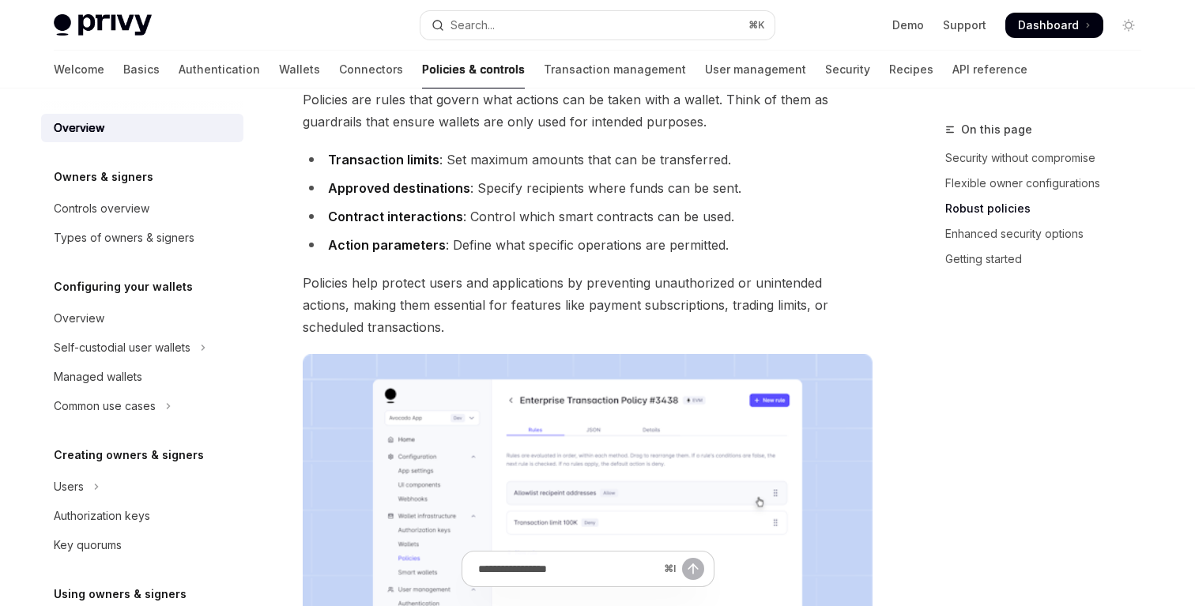
click at [481, 188] on li "Approved destinations : Specify recipients where funds can be sent." at bounding box center [588, 188] width 570 height 22
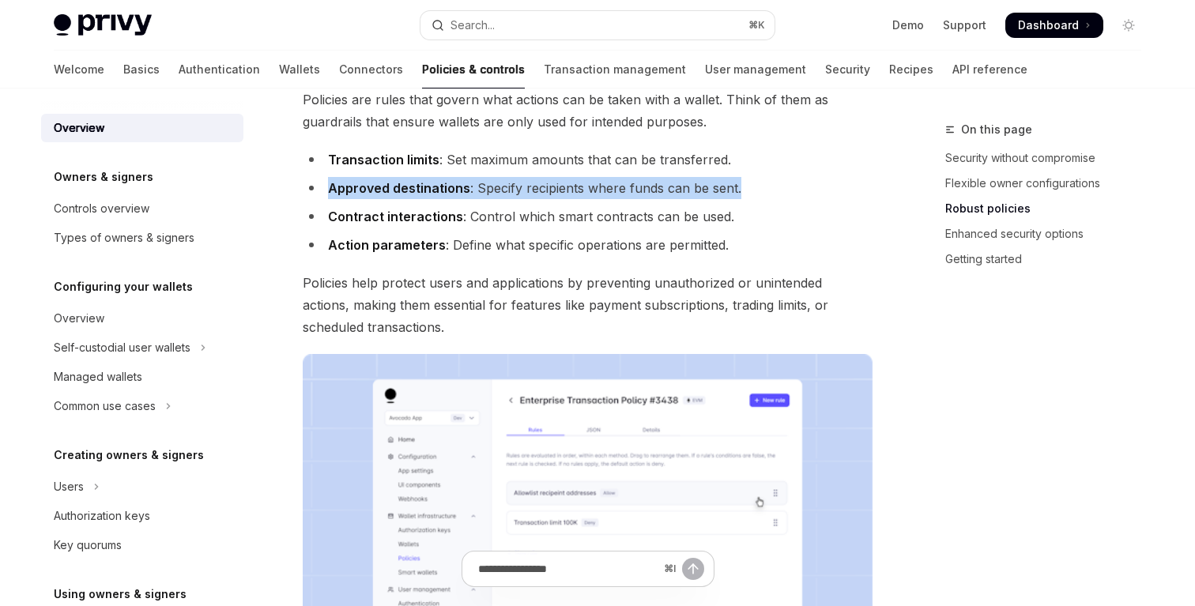
click at [471, 157] on li "Transaction limits : Set maximum amounts that can be transferred." at bounding box center [588, 160] width 570 height 22
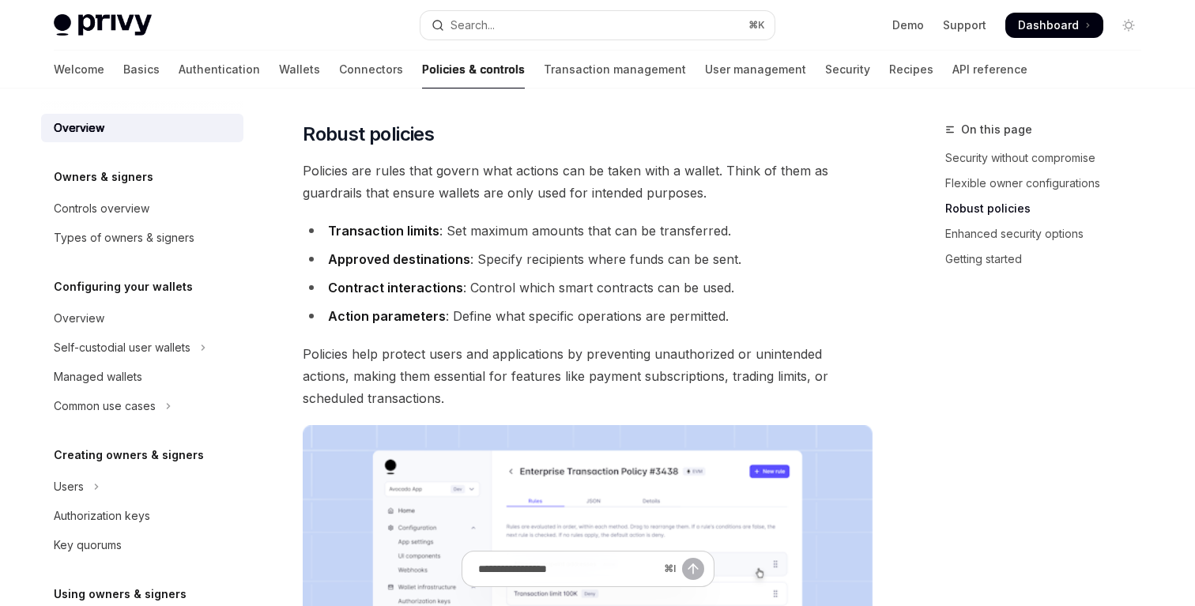
scroll to position [579, 0]
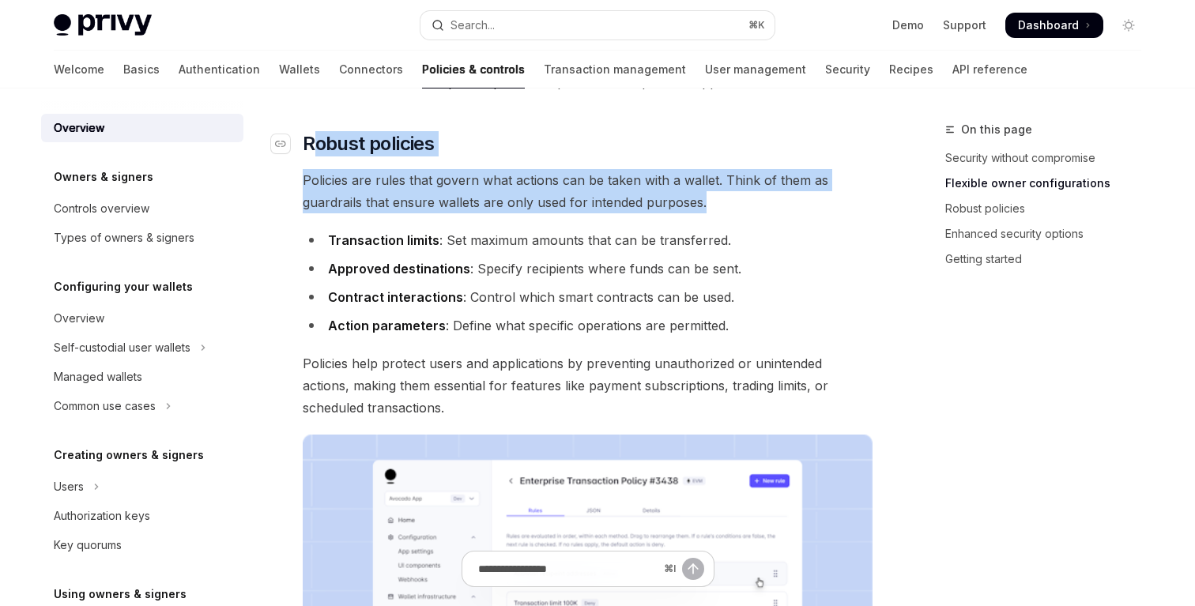
drag, startPoint x: 719, startPoint y: 208, endPoint x: 314, endPoint y: 155, distance: 408.9
click at [314, 155] on div "Privy’s wallet system offers powerful yet flexible control options that determi…" at bounding box center [588, 390] width 570 height 1586
drag, startPoint x: 307, startPoint y: 145, endPoint x: 732, endPoint y: 195, distance: 427.5
click at [732, 195] on div "Privy’s wallet system offers powerful yet flexible control options that determi…" at bounding box center [588, 390] width 570 height 1586
click at [732, 195] on span "Policies are rules that govern what actions can be taken with a wallet. Think o…" at bounding box center [588, 191] width 570 height 44
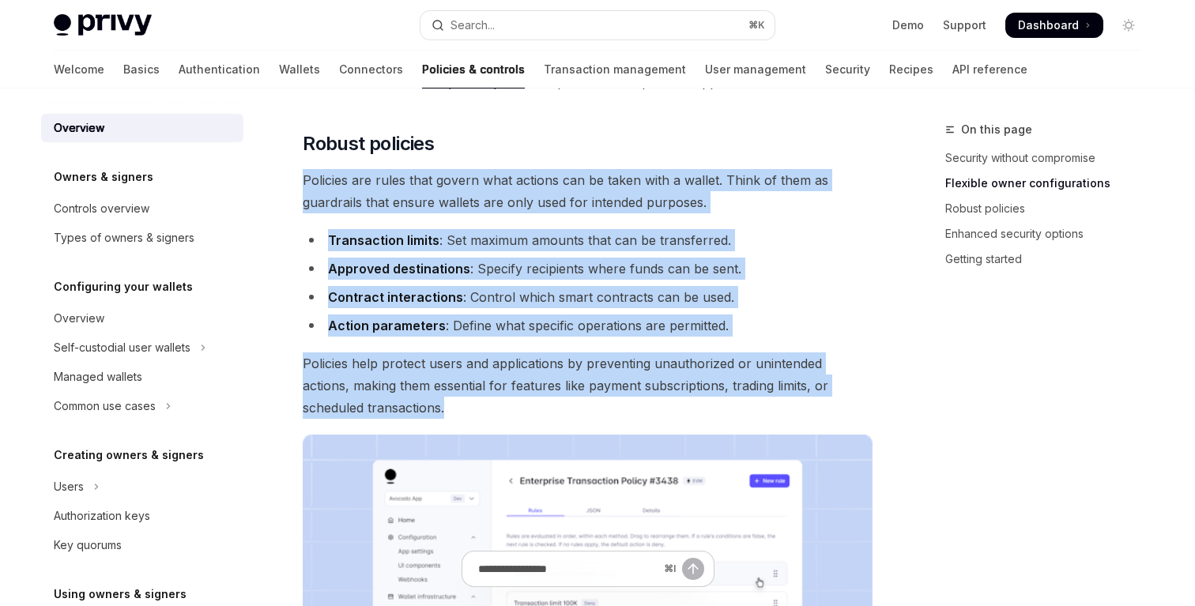
drag, startPoint x: 408, startPoint y: 401, endPoint x: 308, endPoint y: 168, distance: 252.8
click at [308, 168] on div "Privy’s wallet system offers powerful yet flexible control options that determi…" at bounding box center [588, 390] width 570 height 1586
click at [563, 295] on li "Contract interactions : Control which smart contracts can be used." at bounding box center [588, 297] width 570 height 22
drag, startPoint x: 406, startPoint y: 416, endPoint x: 294, endPoint y: 138, distance: 299.3
click at [303, 138] on div "Privy’s wallet system offers powerful yet flexible control options that determi…" at bounding box center [588, 390] width 570 height 1586
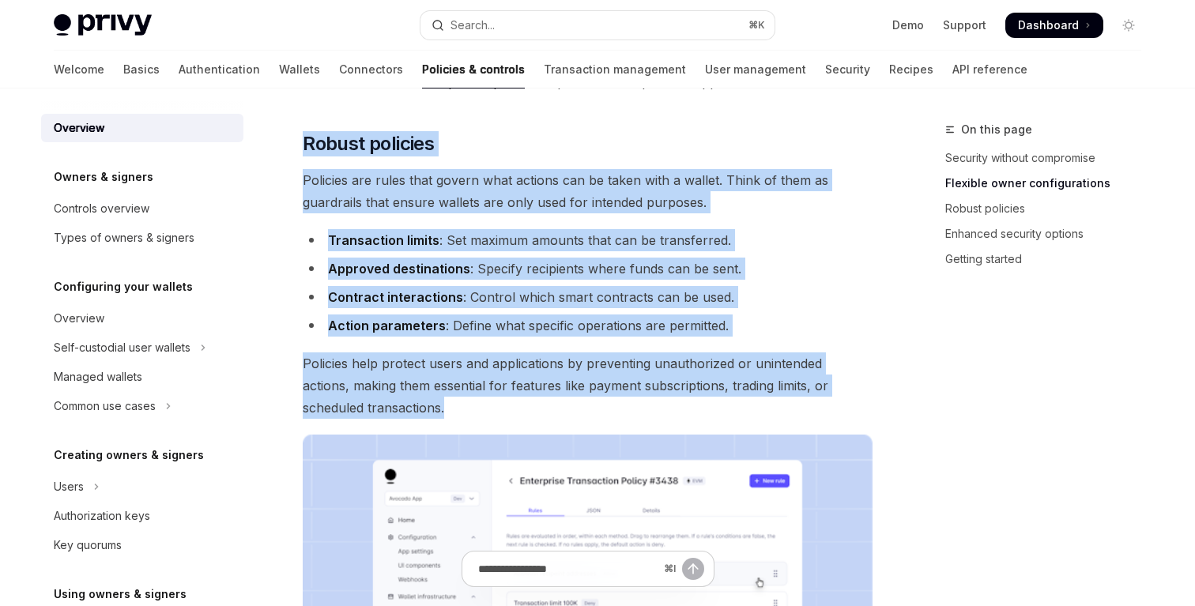
click at [510, 197] on span "Policies are rules that govern what actions can be taken with a wallet. Think o…" at bounding box center [588, 191] width 570 height 44
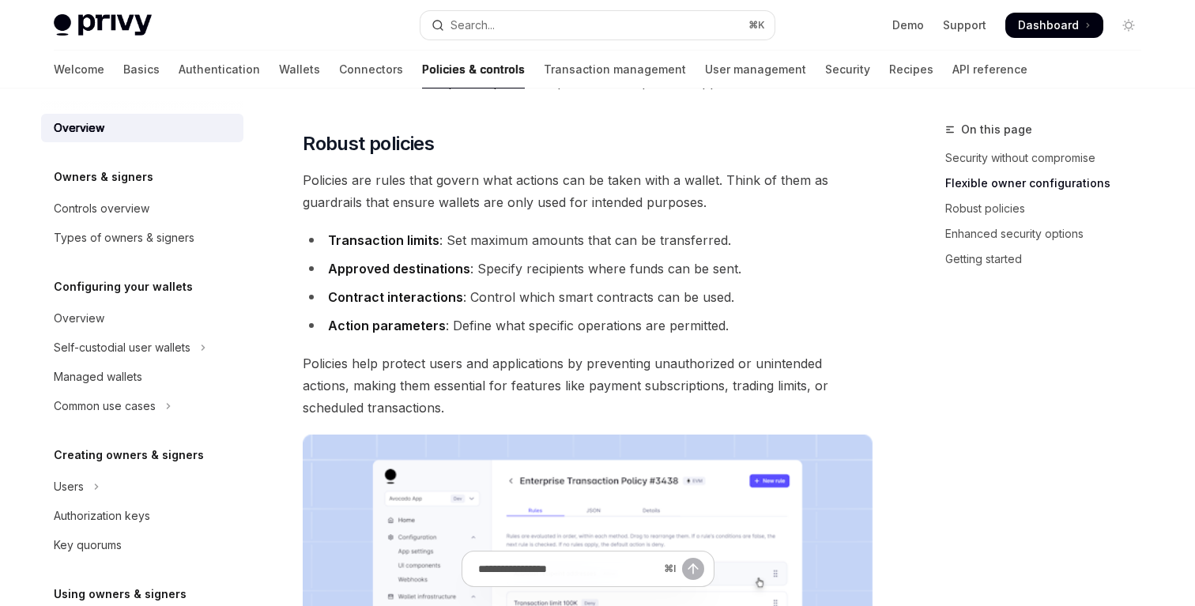
click at [620, 185] on span "Policies are rules that govern what actions can be taken with a wallet. Think o…" at bounding box center [588, 191] width 570 height 44
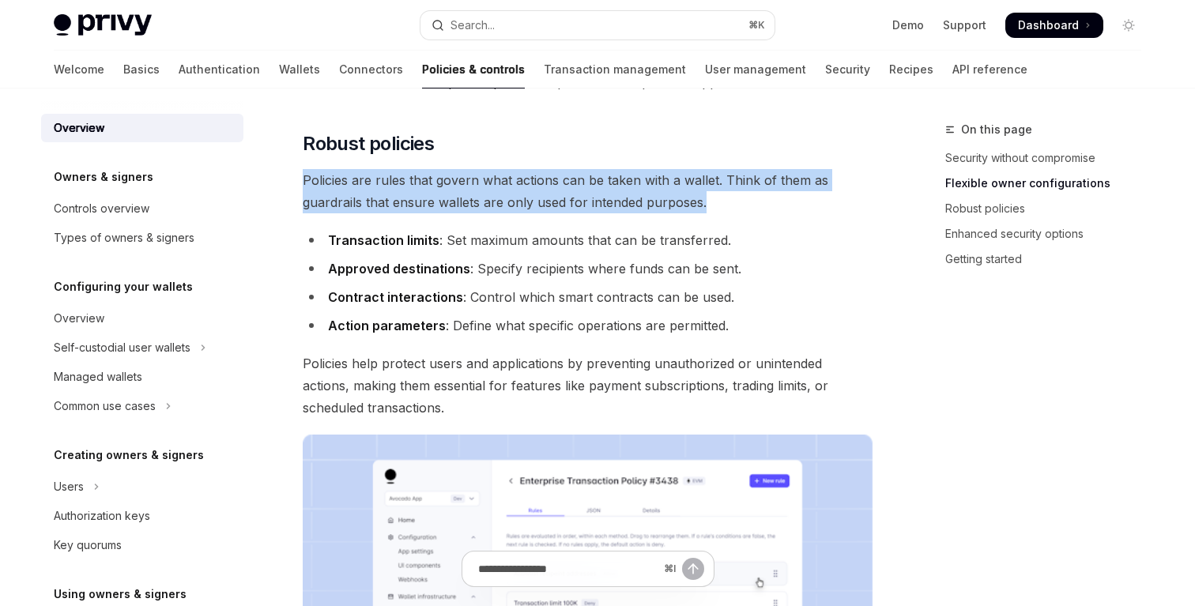
click at [651, 179] on span "Policies are rules that govern what actions can be taken with a wallet. Think o…" at bounding box center [588, 191] width 570 height 44
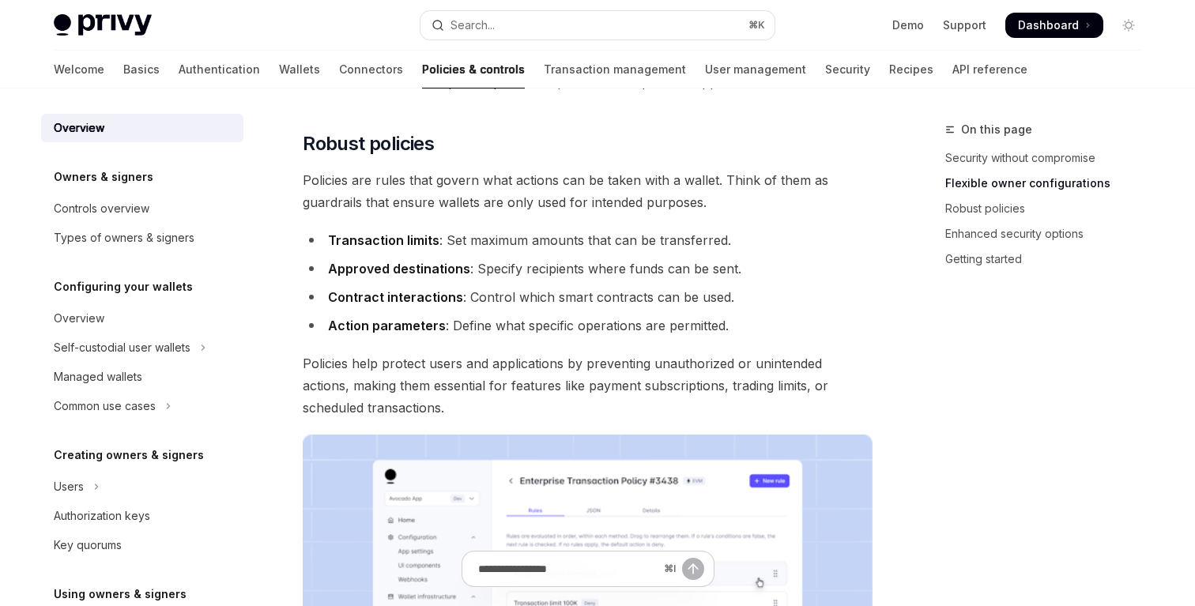
click at [651, 179] on span "Policies are rules that govern what actions can be taken with a wallet. Think o…" at bounding box center [588, 191] width 570 height 44
click at [703, 179] on span "Policies are rules that govern what actions can be taken with a wallet. Think o…" at bounding box center [588, 191] width 570 height 44
click at [750, 179] on span "Policies are rules that govern what actions can be taken with a wallet. Think o…" at bounding box center [588, 191] width 570 height 44
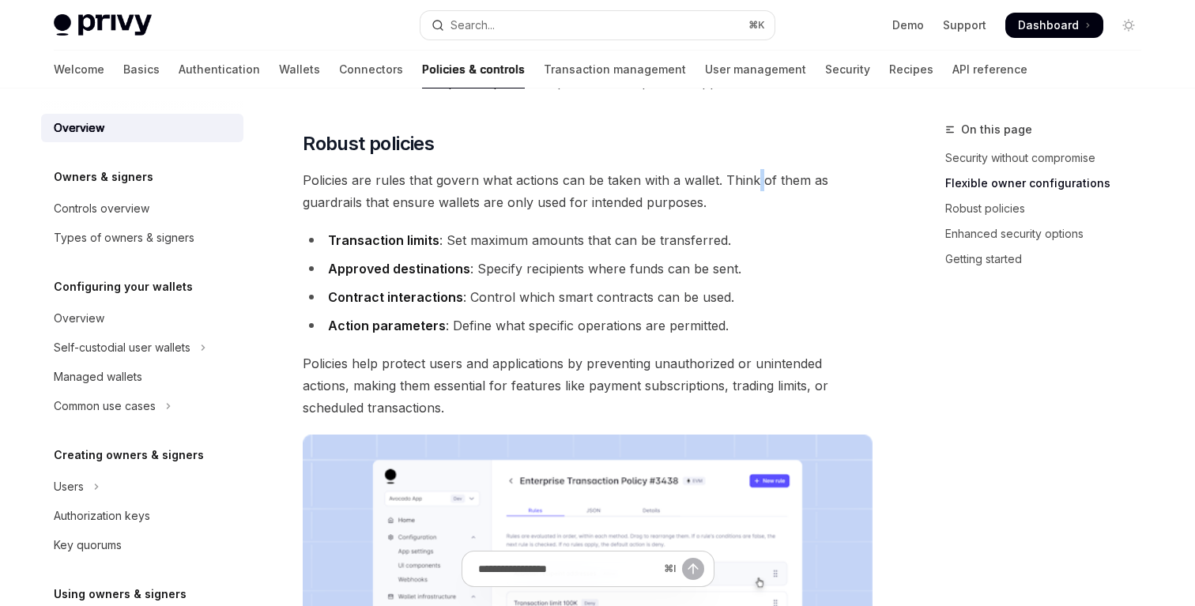
click at [775, 179] on span "Policies are rules that govern what actions can be taken with a wallet. Think o…" at bounding box center [588, 191] width 570 height 44
drag, startPoint x: 811, startPoint y: 179, endPoint x: 802, endPoint y: 179, distance: 9.5
click at [802, 179] on span "Policies are rules that govern what actions can be taken with a wallet. Think o…" at bounding box center [588, 191] width 570 height 44
click at [808, 181] on span "Policies are rules that govern what actions can be taken with a wallet. Think o…" at bounding box center [588, 191] width 570 height 44
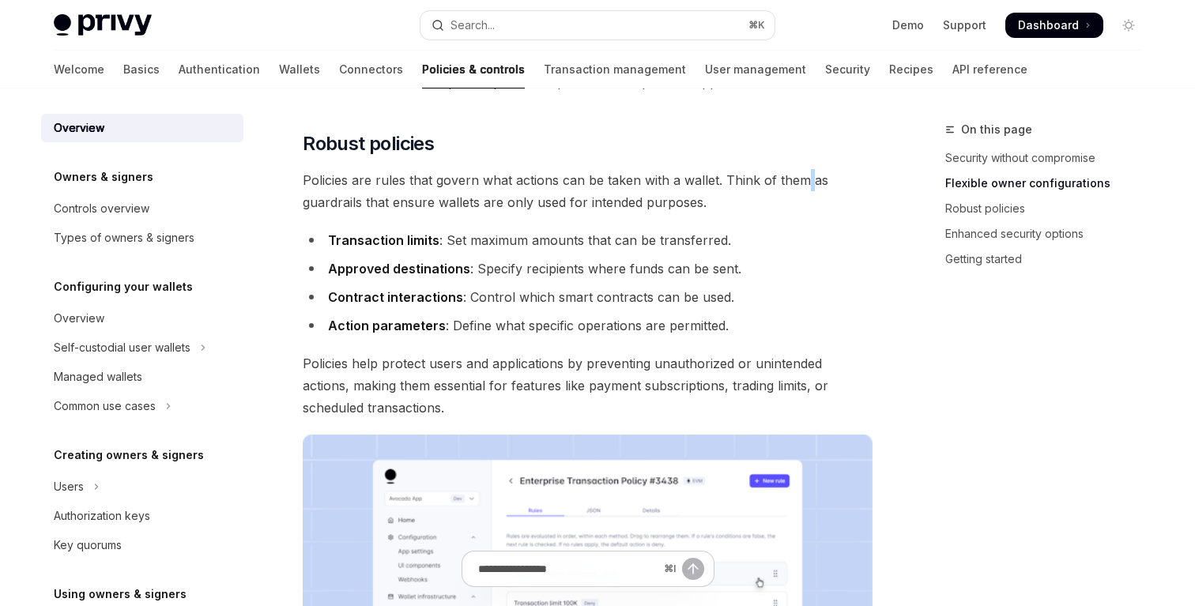
click at [800, 180] on span "Policies are rules that govern what actions can be taken with a wallet. Think o…" at bounding box center [588, 191] width 570 height 44
click at [749, 182] on span "Policies are rules that govern what actions can be taken with a wallet. Think o…" at bounding box center [588, 191] width 570 height 44
click at [754, 199] on span "Policies are rules that govern what actions can be taken with a wallet. Think o…" at bounding box center [588, 191] width 570 height 44
click at [1071, 36] on span at bounding box center [1054, 25] width 98 height 25
